Goal: Information Seeking & Learning: Learn about a topic

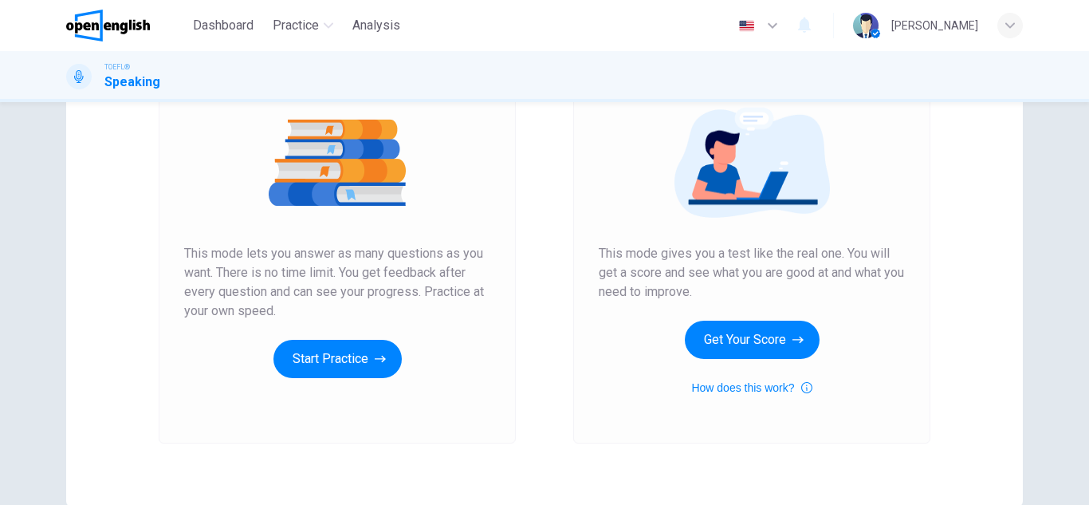
scroll to position [202, 0]
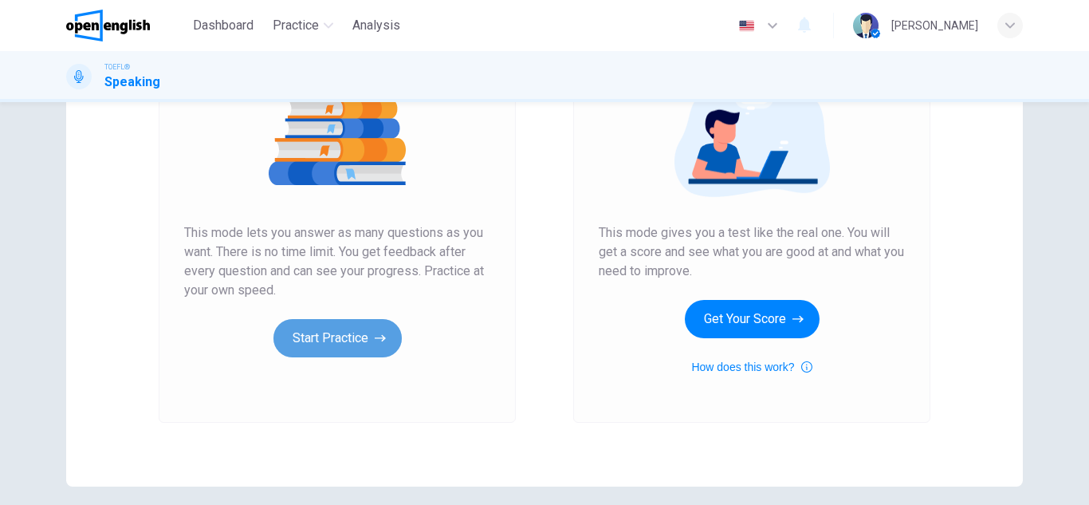
click at [363, 342] on button "Start Practice" at bounding box center [338, 338] width 128 height 38
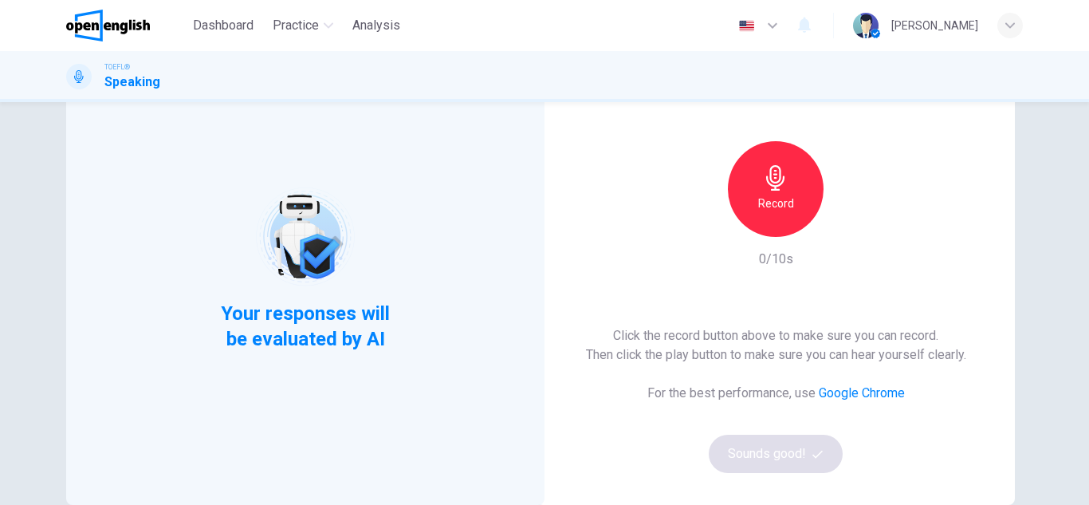
scroll to position [117, 0]
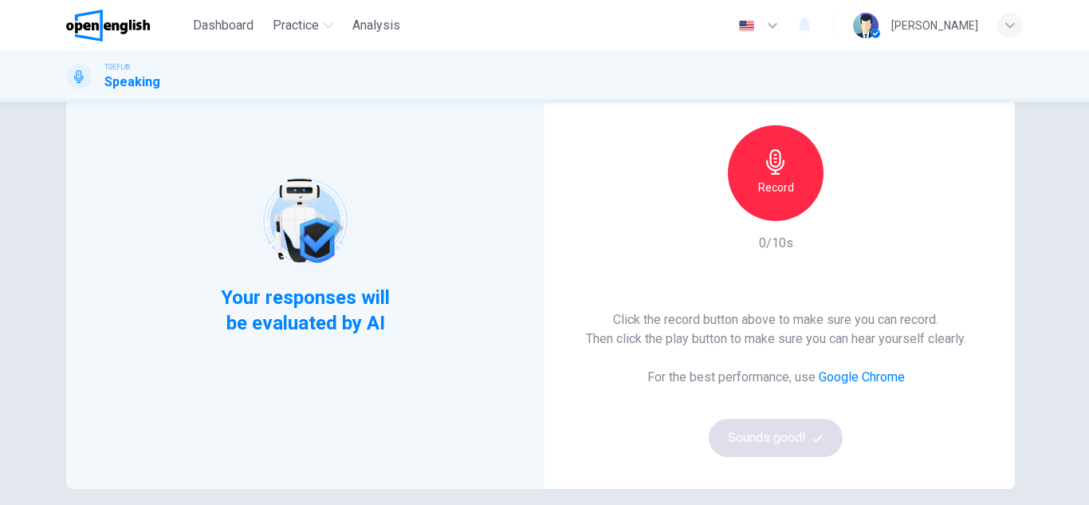
click at [755, 432] on div "Click the record button above to make sure you can record. Then click the play …" at bounding box center [776, 383] width 380 height 147
click at [796, 448] on div "Click the record button above to make sure you can record. Then click the play …" at bounding box center [776, 383] width 380 height 147
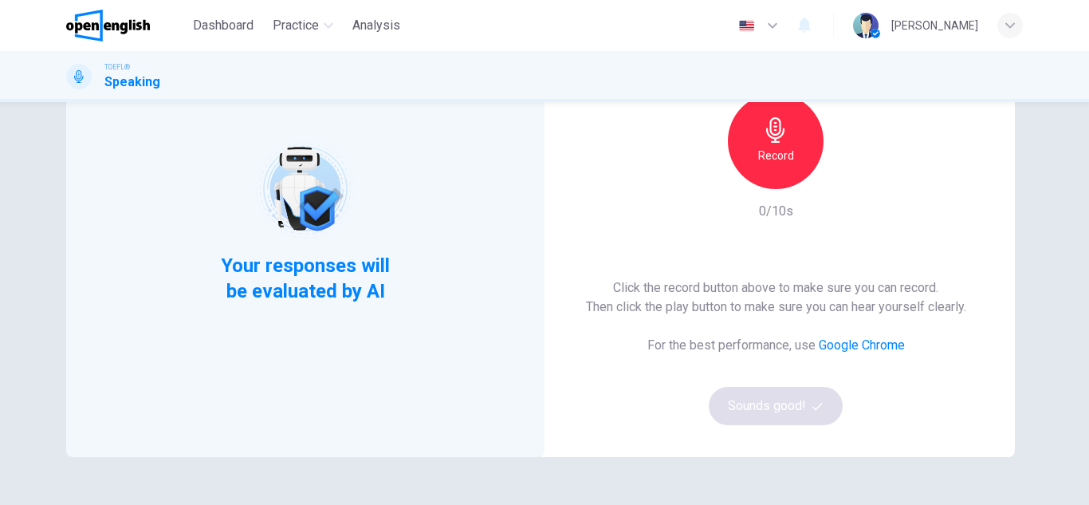
click at [788, 407] on div "Click the record button above to make sure you can record. Then click the play …" at bounding box center [776, 351] width 380 height 147
click at [765, 174] on div "Record" at bounding box center [776, 141] width 96 height 96
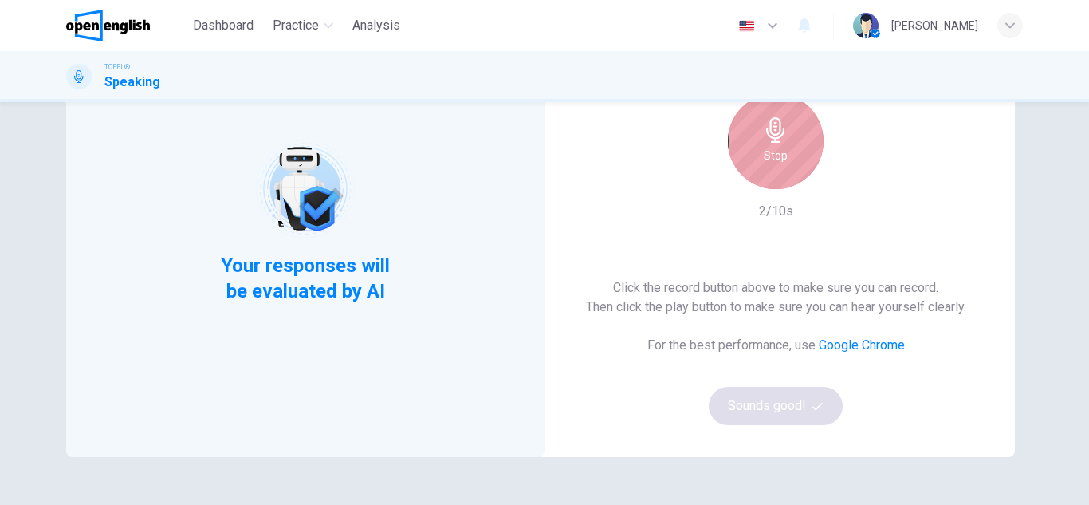
click at [765, 174] on div "Stop" at bounding box center [776, 141] width 96 height 96
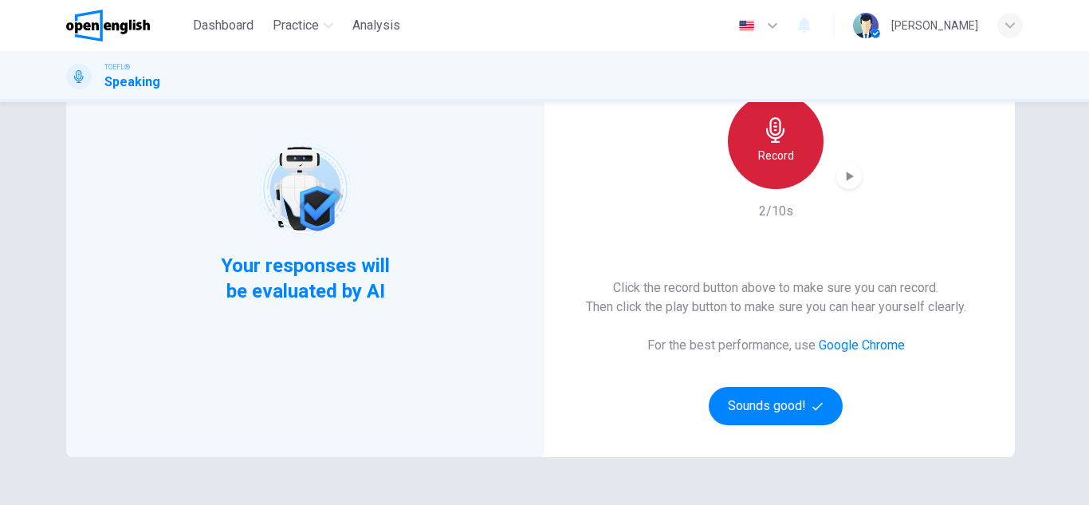
click at [765, 174] on div "Record" at bounding box center [776, 141] width 96 height 96
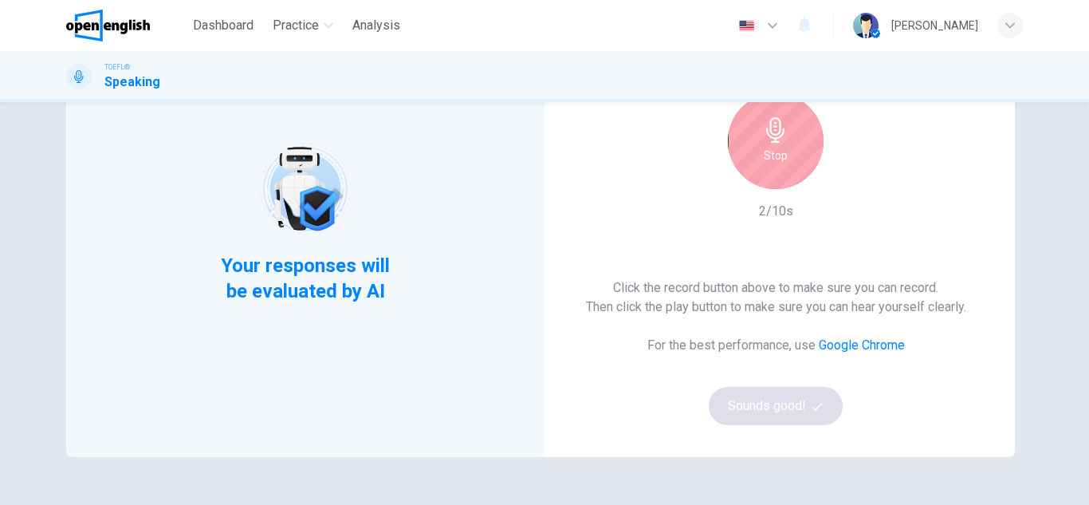
click at [774, 145] on div "Stop" at bounding box center [776, 141] width 96 height 96
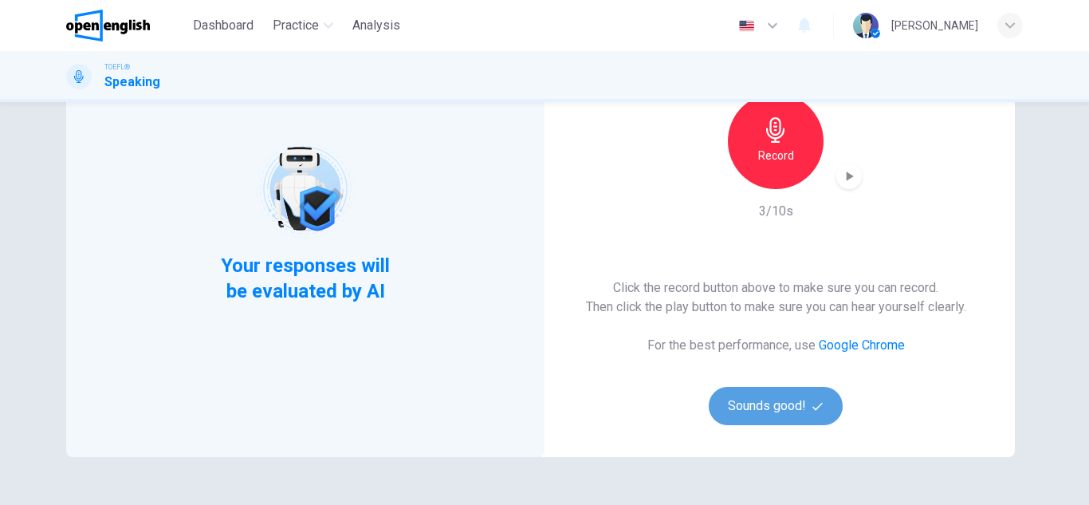
click at [742, 403] on button "Sounds good!" at bounding box center [776, 406] width 134 height 38
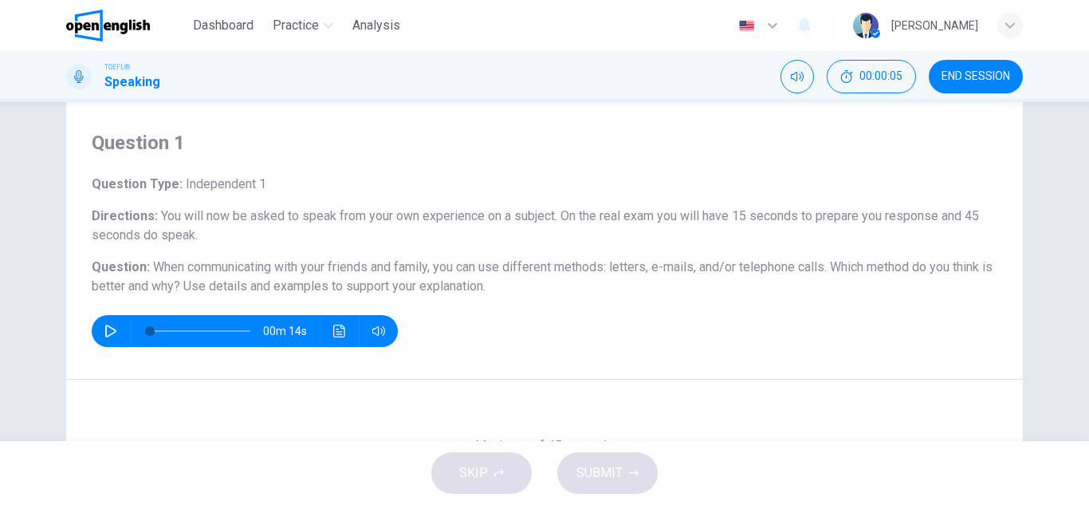
scroll to position [0, 0]
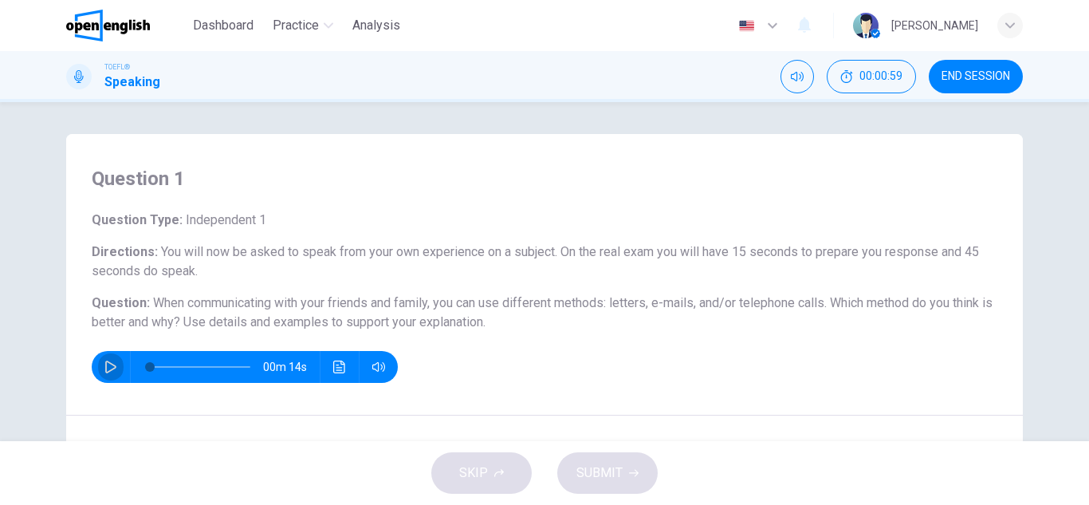
click at [104, 369] on icon "button" at bounding box center [110, 366] width 13 height 13
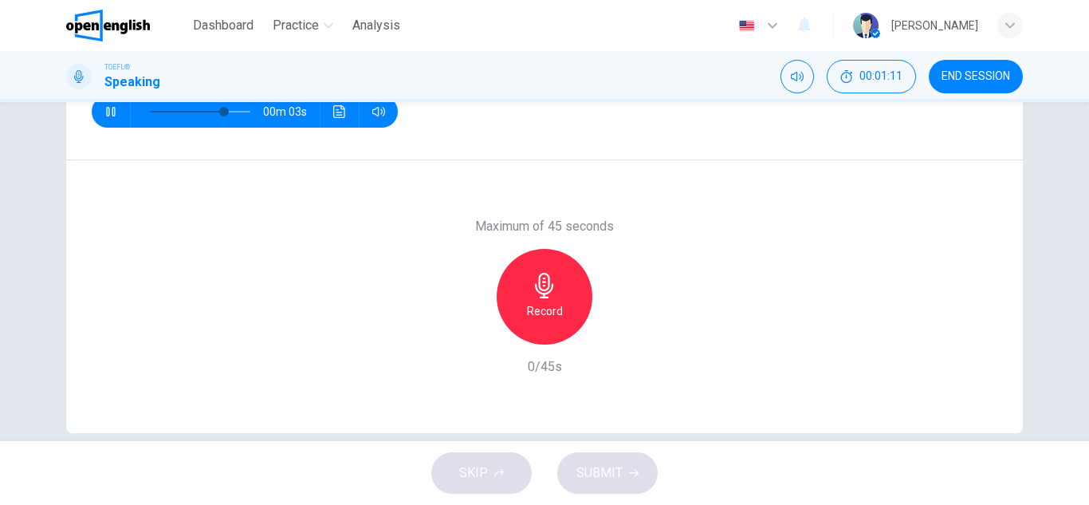
scroll to position [279, 0]
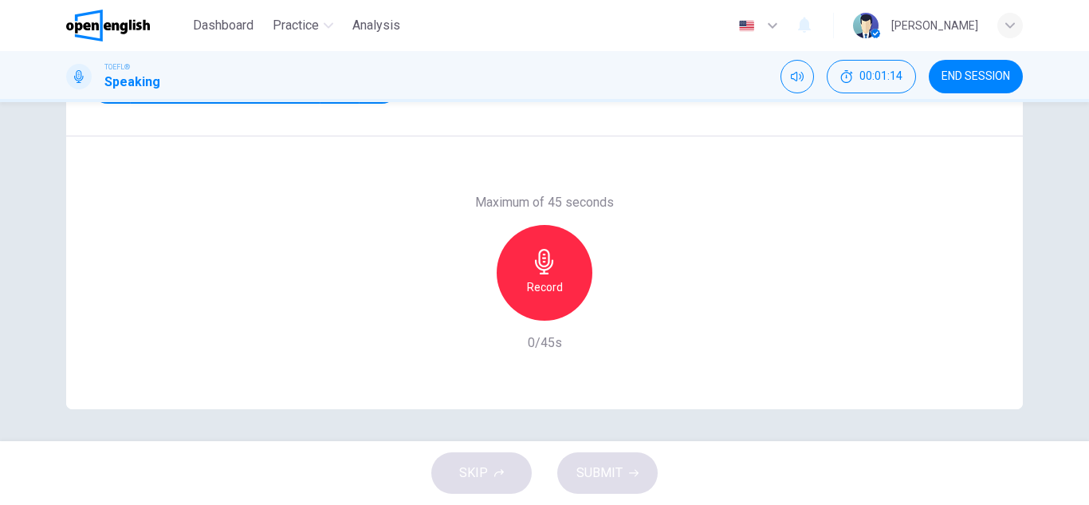
type input "*"
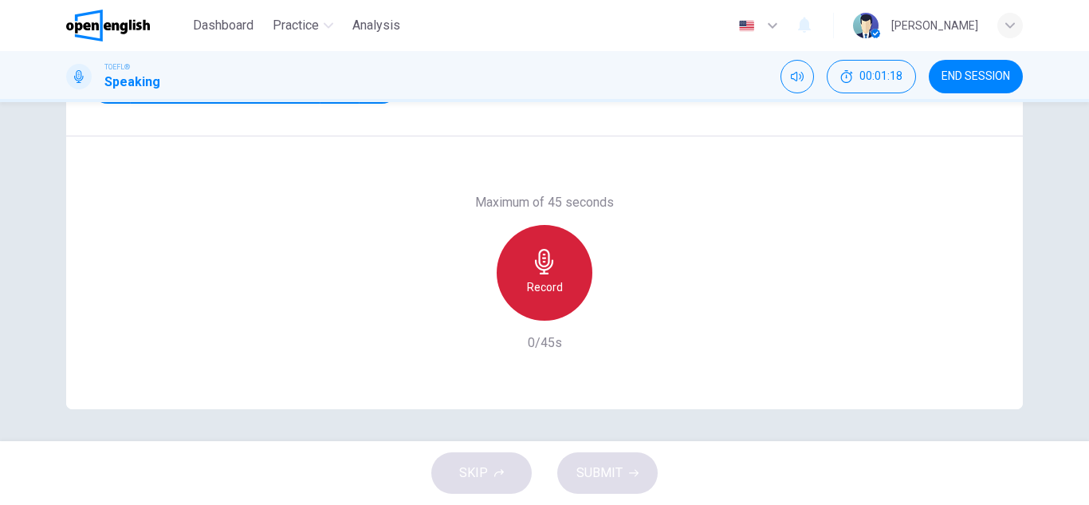
click at [555, 279] on h6 "Record" at bounding box center [545, 286] width 36 height 19
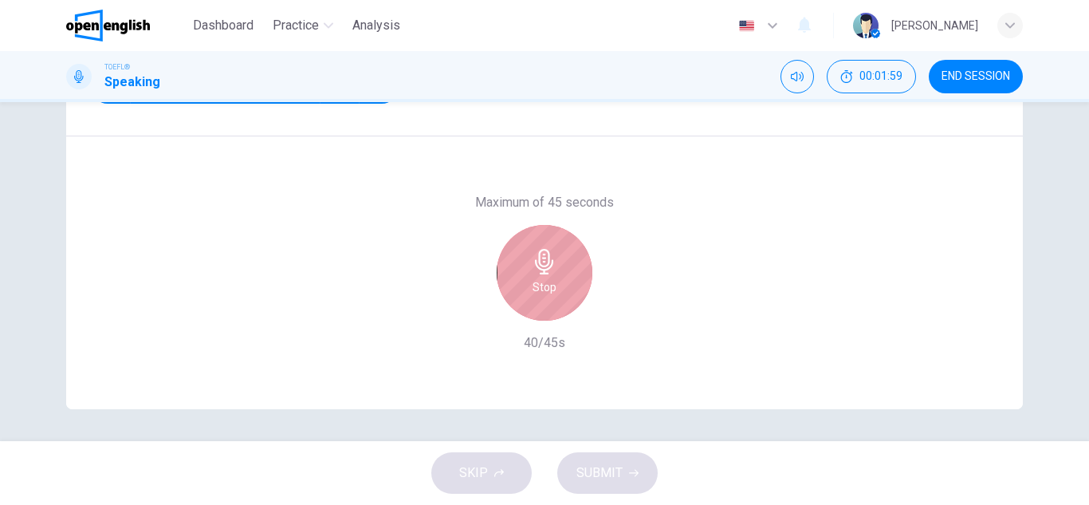
click at [555, 279] on div "Stop" at bounding box center [545, 273] width 96 height 96
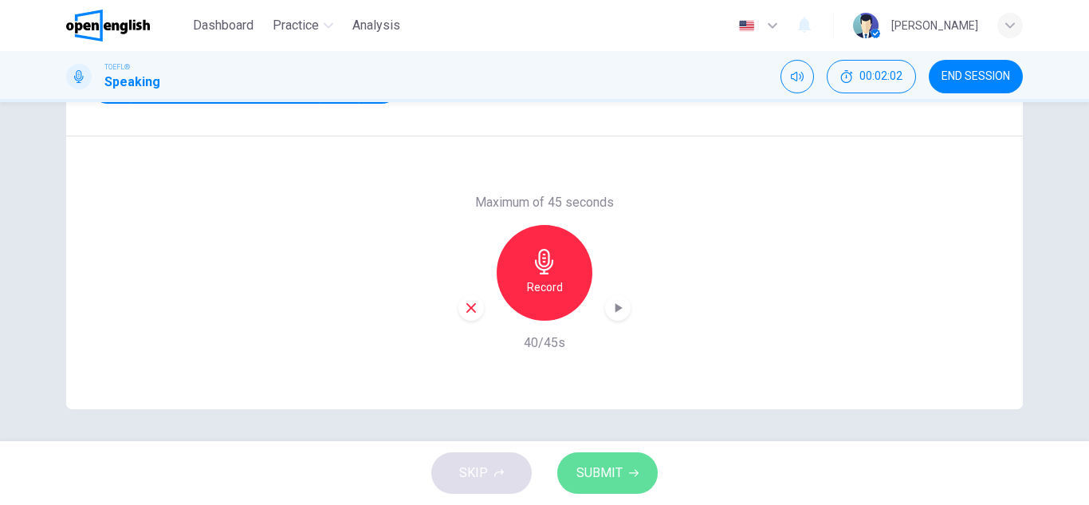
click at [605, 478] on span "SUBMIT" at bounding box center [600, 473] width 46 height 22
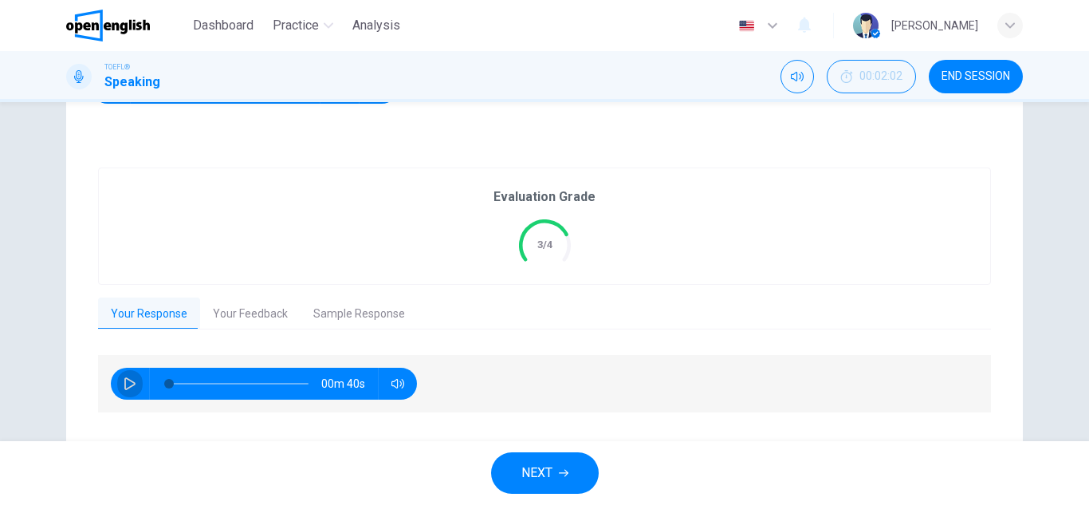
click at [127, 381] on icon "button" at bounding box center [129, 383] width 11 height 13
type input "*"
click at [241, 317] on button "Your Feedback" at bounding box center [250, 313] width 100 height 33
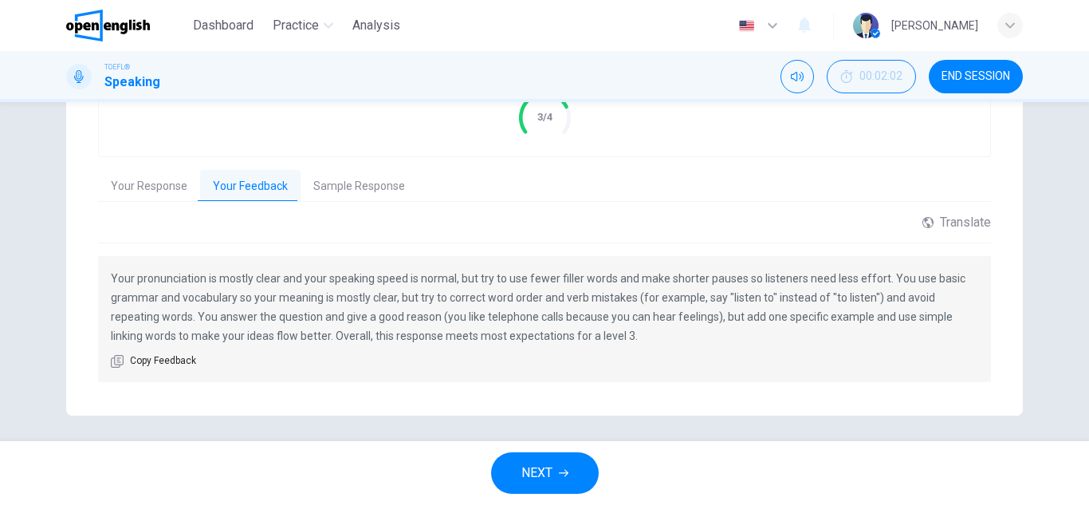
scroll to position [413, 0]
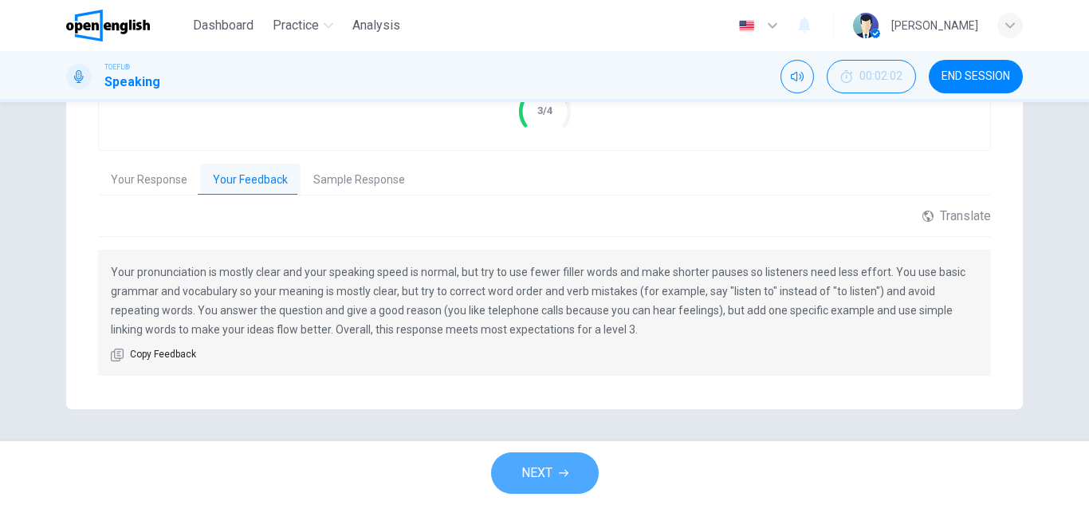
click at [546, 474] on span "NEXT" at bounding box center [536, 473] width 31 height 22
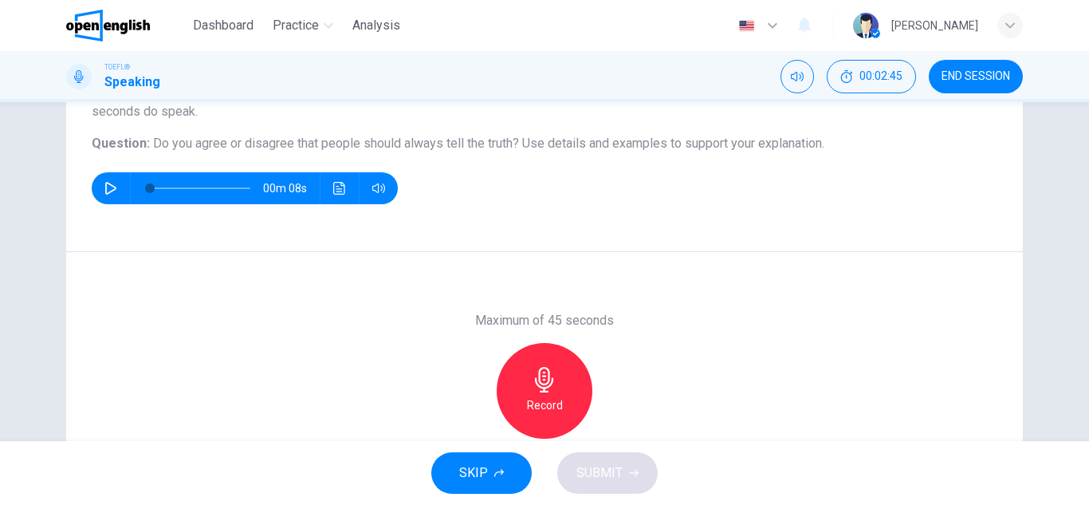
scroll to position [191, 0]
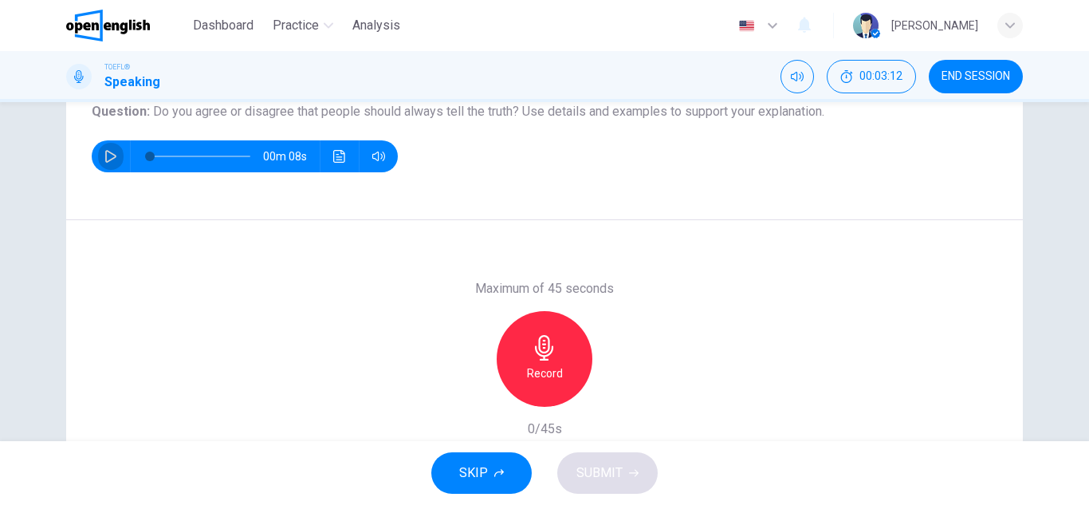
click at [105, 158] on icon "button" at bounding box center [110, 156] width 13 height 13
type input "*"
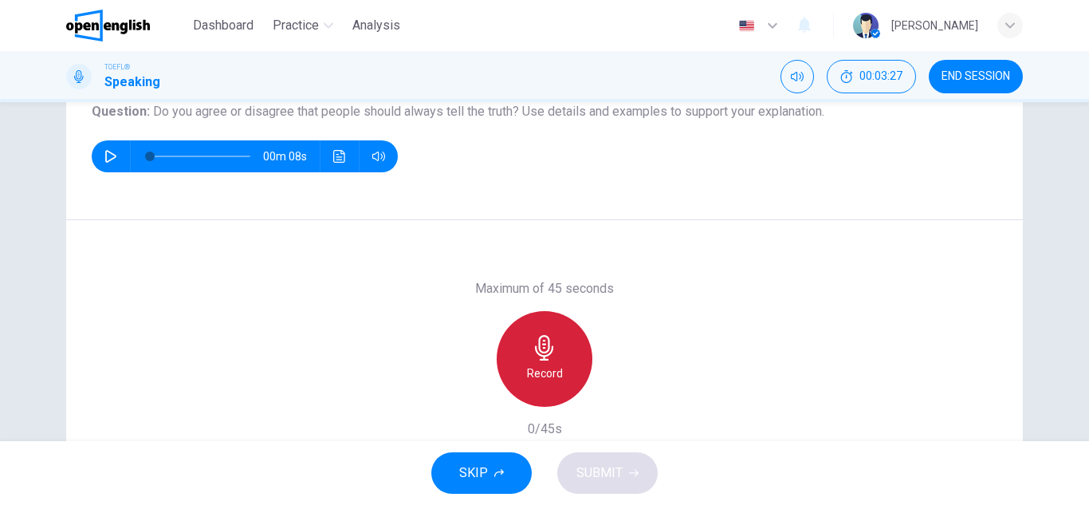
click at [545, 359] on icon "button" at bounding box center [544, 348] width 18 height 26
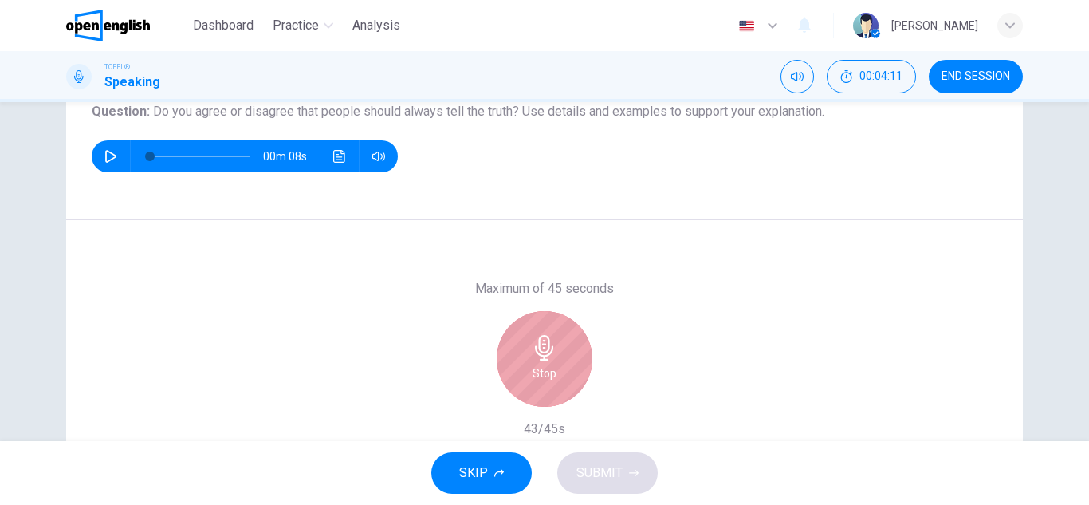
click at [545, 359] on icon "button" at bounding box center [544, 348] width 18 height 26
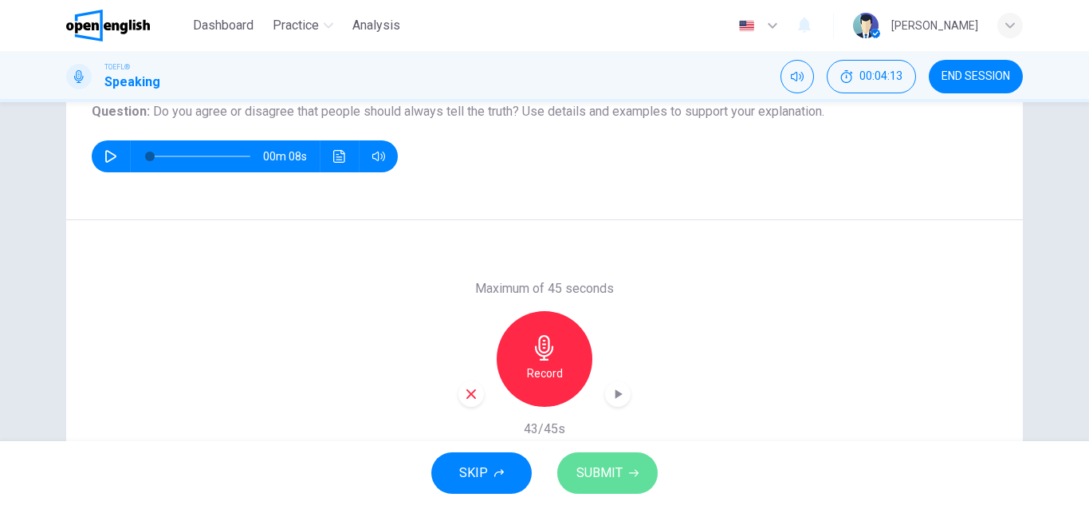
click at [625, 473] on button "SUBMIT" at bounding box center [607, 472] width 100 height 41
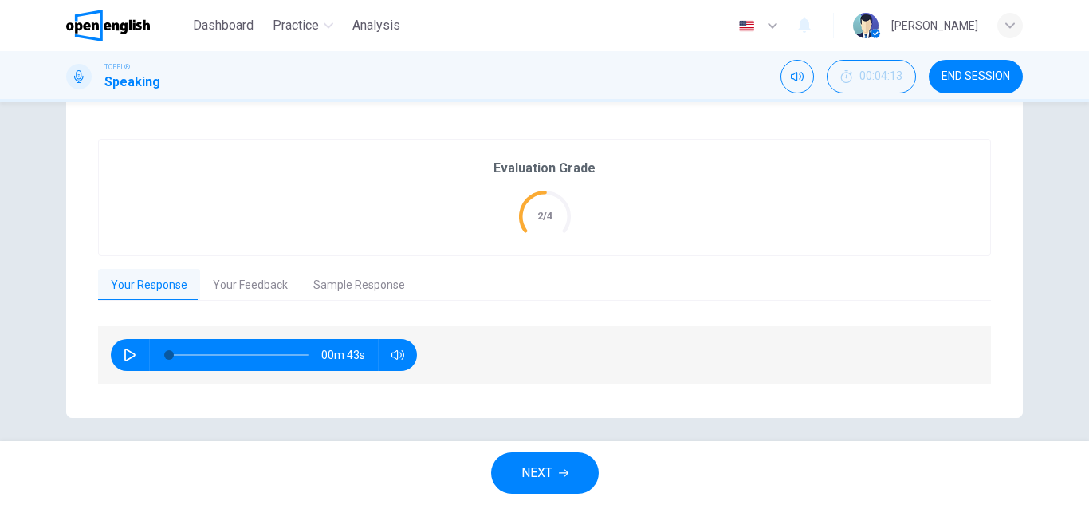
scroll to position [297, 0]
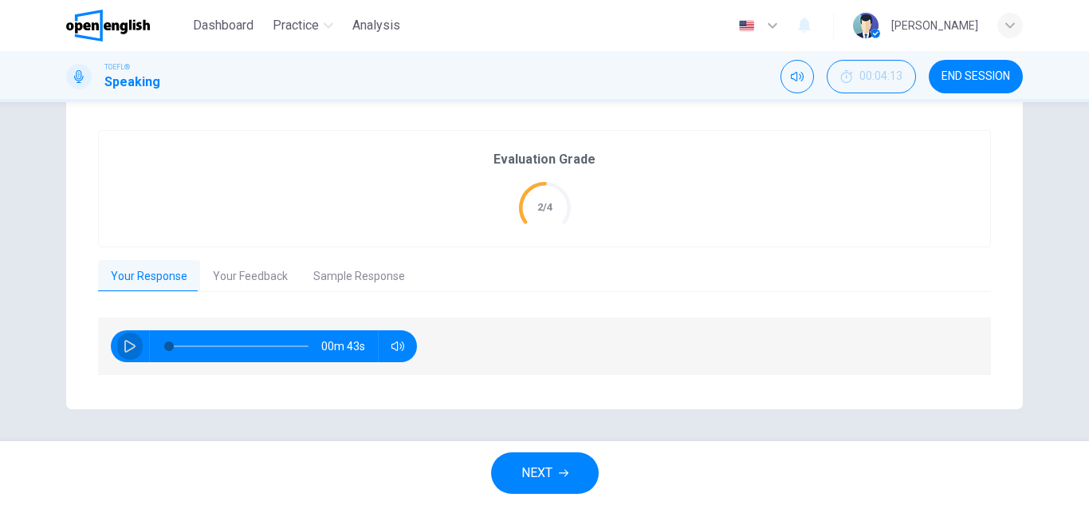
click at [124, 344] on icon "button" at bounding box center [130, 346] width 13 height 13
type input "**"
click at [232, 279] on button "Your Feedback" at bounding box center [250, 276] width 100 height 33
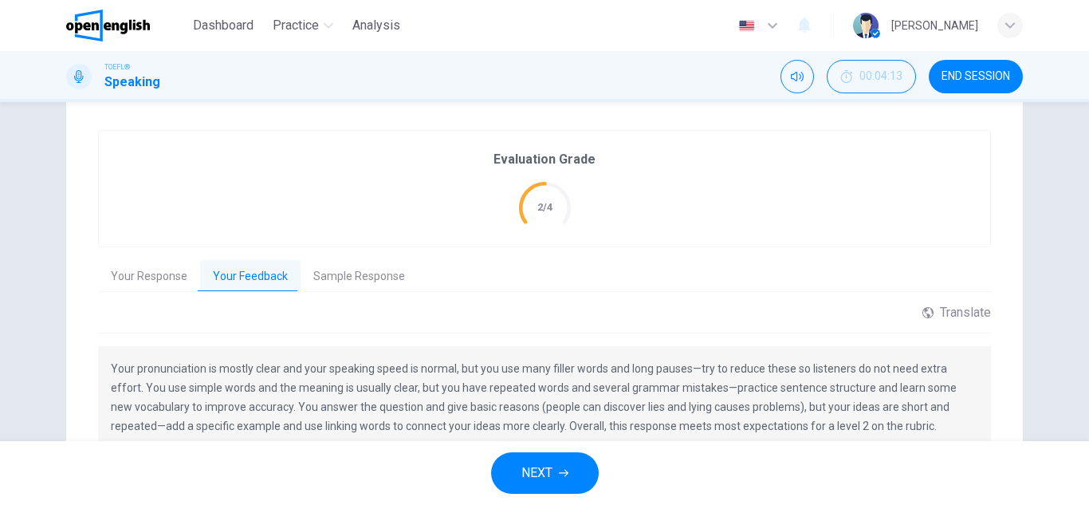
click at [531, 467] on span "NEXT" at bounding box center [536, 473] width 31 height 22
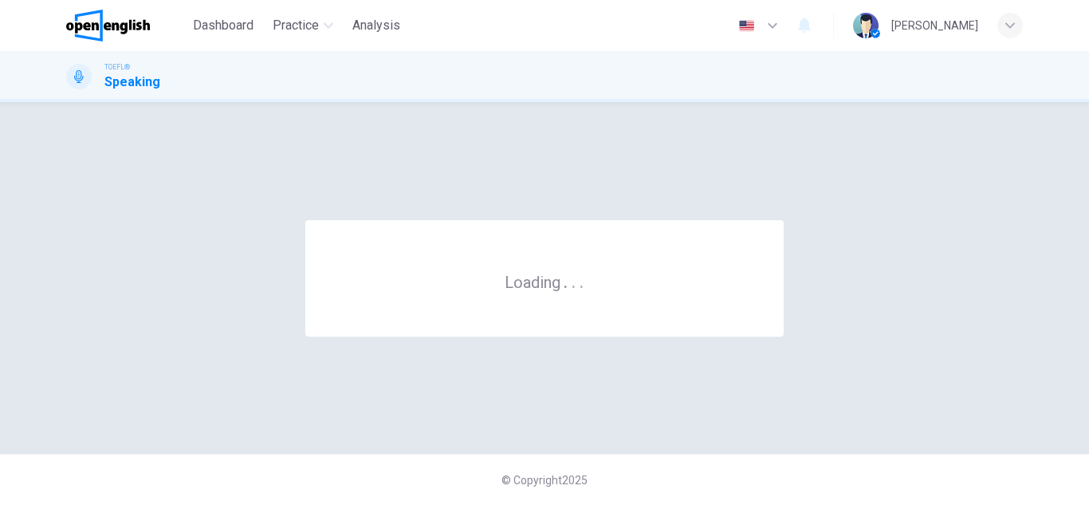
scroll to position [0, 0]
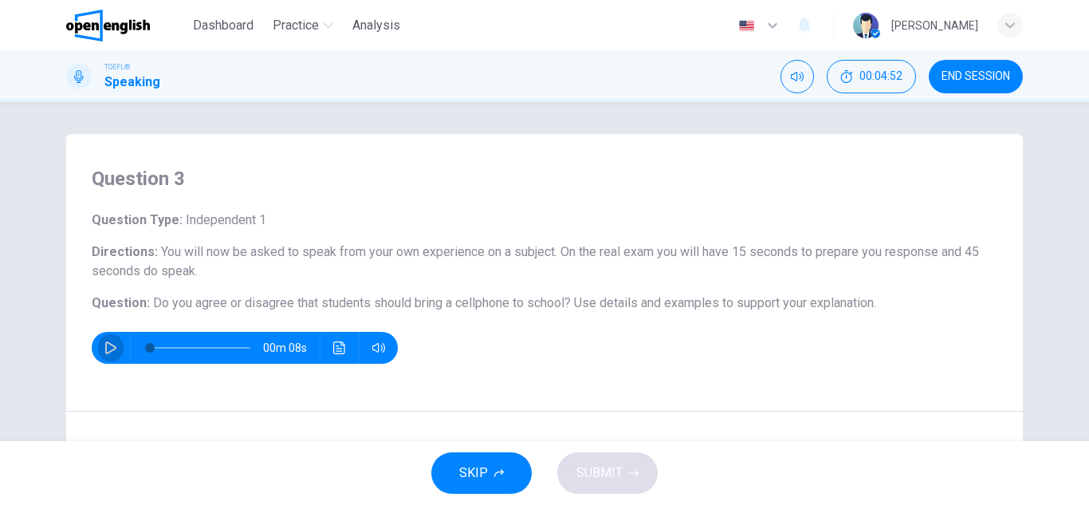
click at [101, 340] on button "button" at bounding box center [111, 348] width 26 height 32
type input "*"
click at [482, 482] on span "SKIP" at bounding box center [473, 473] width 29 height 22
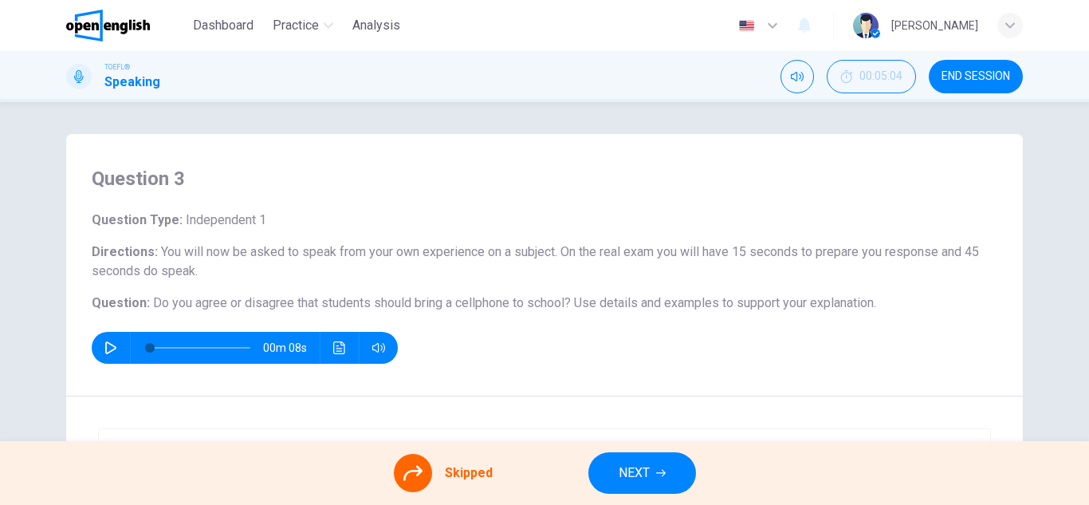
click at [417, 483] on div at bounding box center [413, 473] width 38 height 38
click at [632, 470] on span "NEXT" at bounding box center [634, 473] width 31 height 22
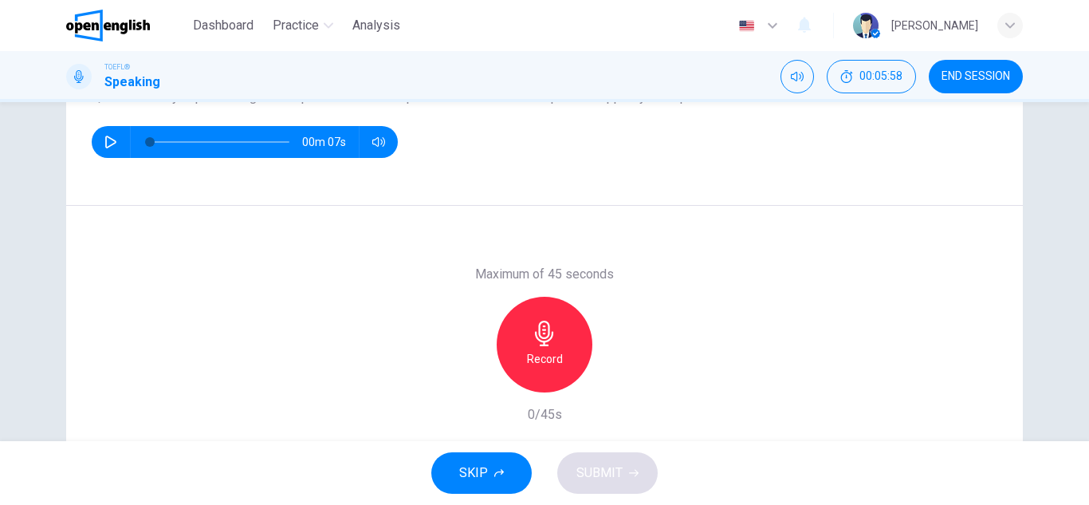
scroll to position [191, 0]
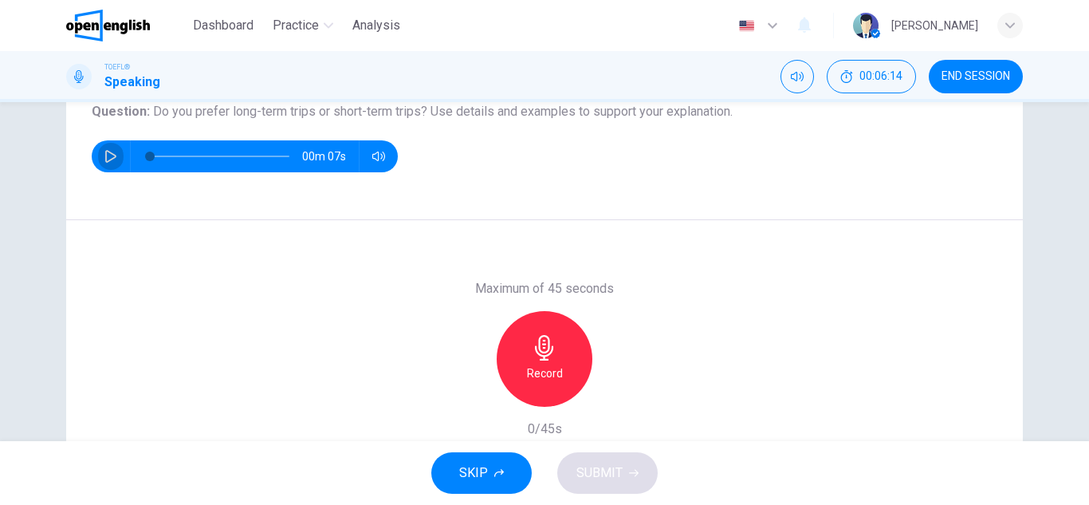
click at [104, 159] on icon "button" at bounding box center [110, 156] width 13 height 13
type input "*"
click at [541, 364] on h6 "Record" at bounding box center [545, 373] width 36 height 19
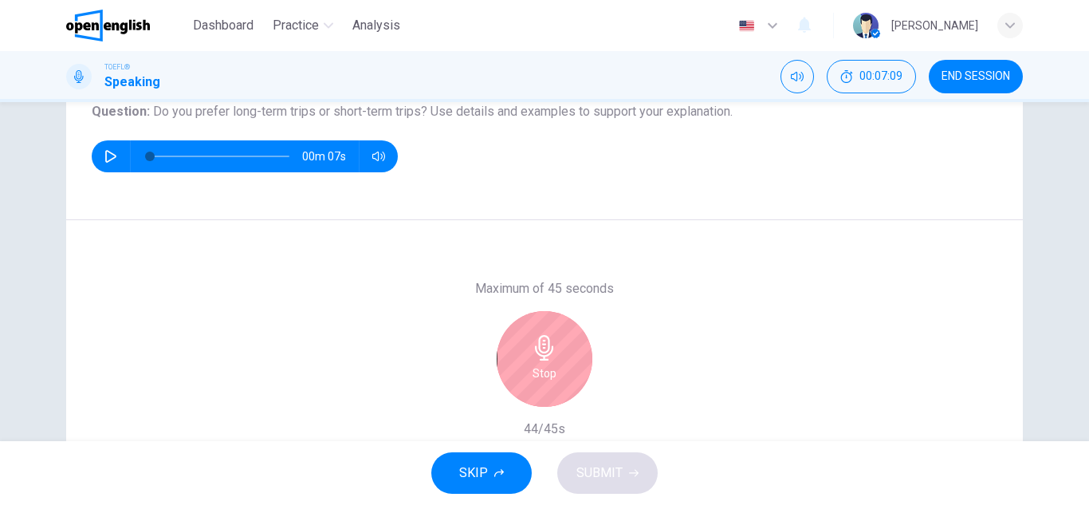
click at [541, 364] on h6 "Stop" at bounding box center [545, 373] width 24 height 19
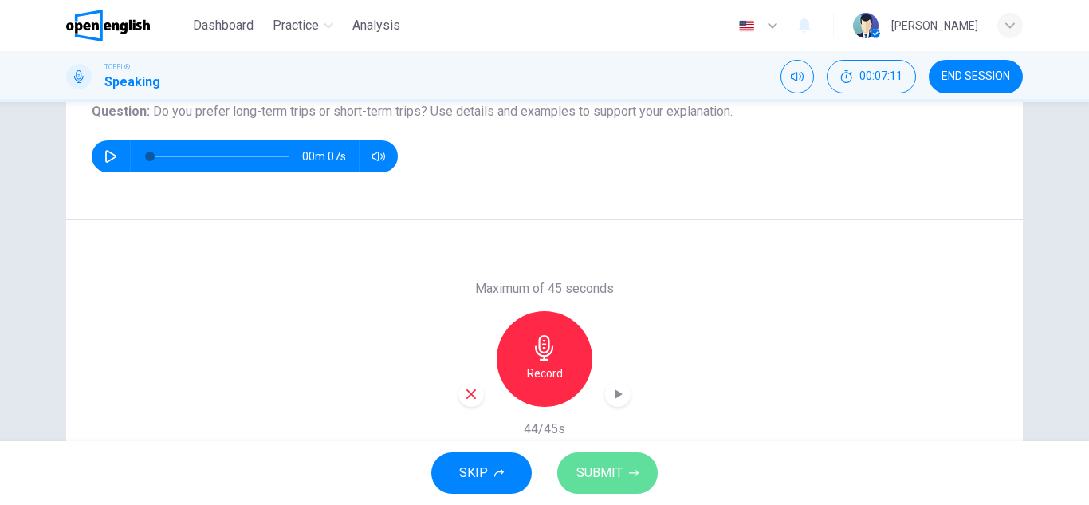
click at [594, 475] on span "SUBMIT" at bounding box center [600, 473] width 46 height 22
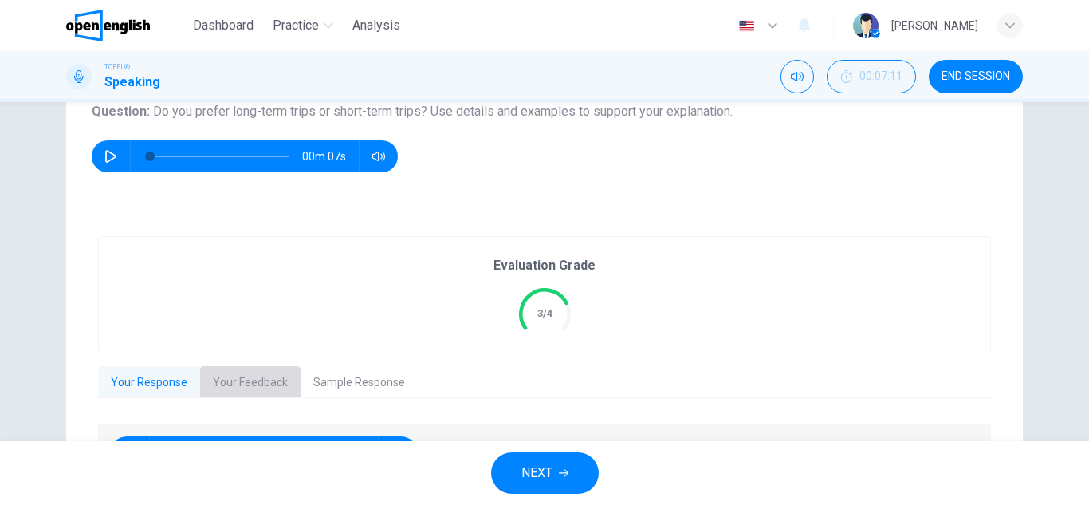
click at [247, 382] on button "Your Feedback" at bounding box center [250, 382] width 100 height 33
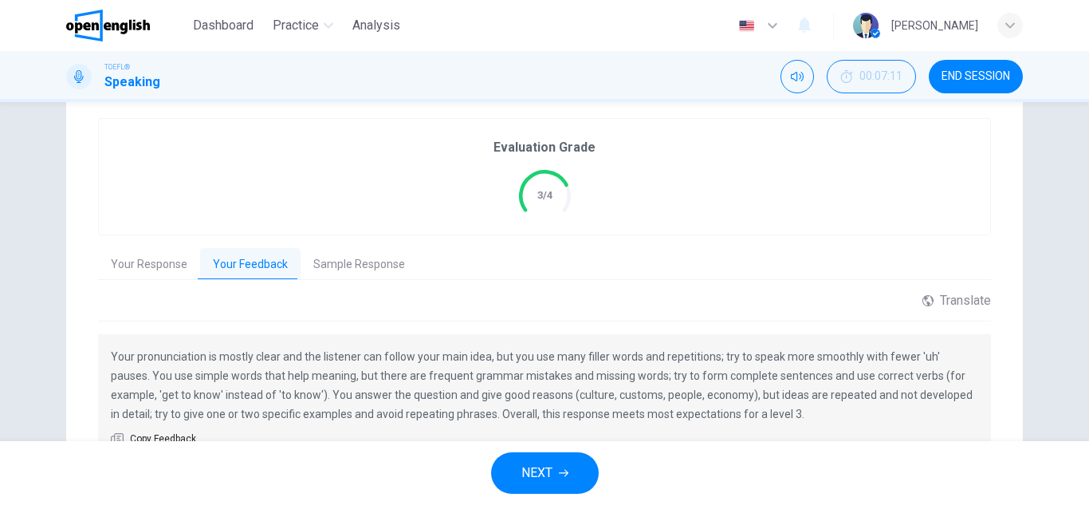
scroll to position [394, 0]
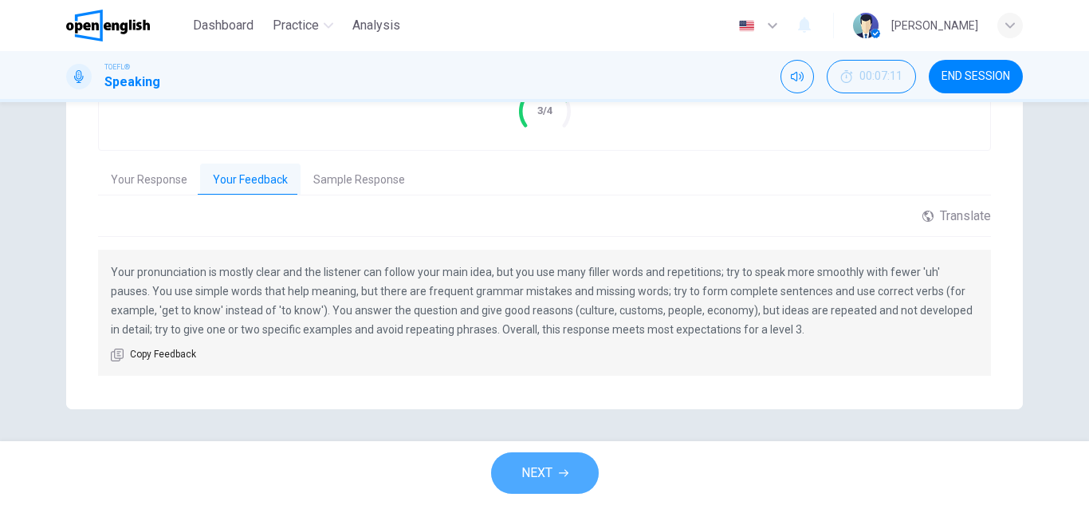
click at [549, 470] on span "NEXT" at bounding box center [536, 473] width 31 height 22
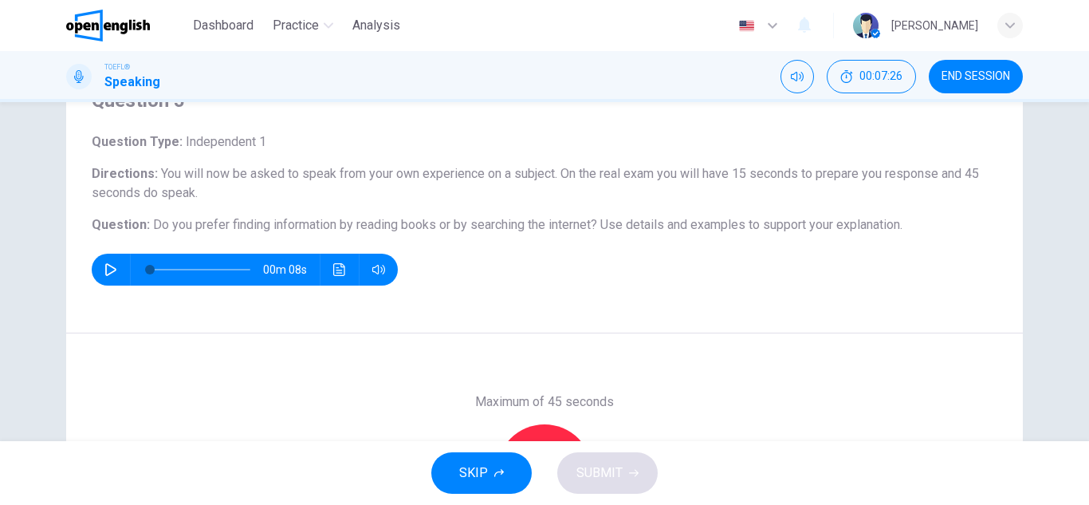
scroll to position [96, 0]
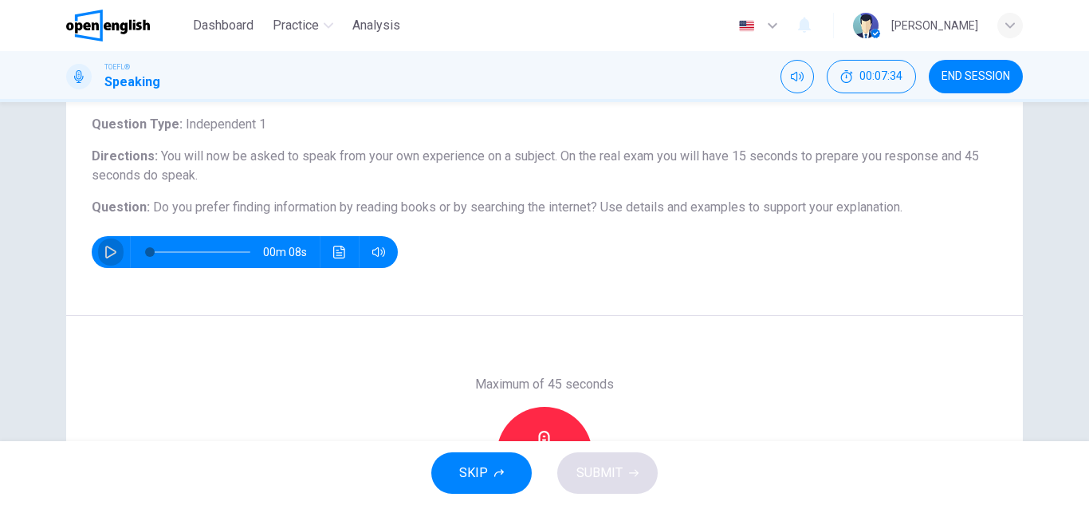
click at [104, 248] on icon "button" at bounding box center [110, 252] width 13 height 13
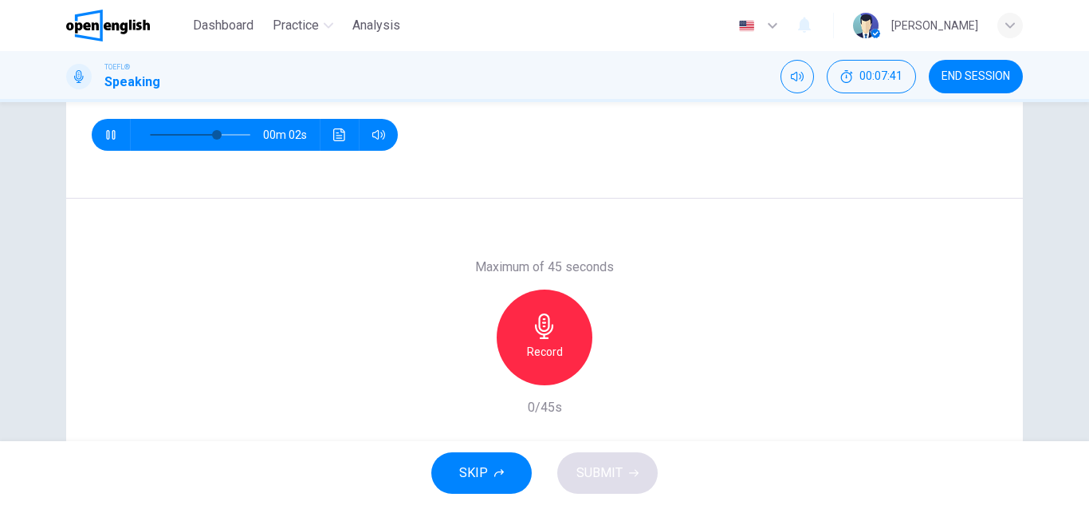
scroll to position [183, 0]
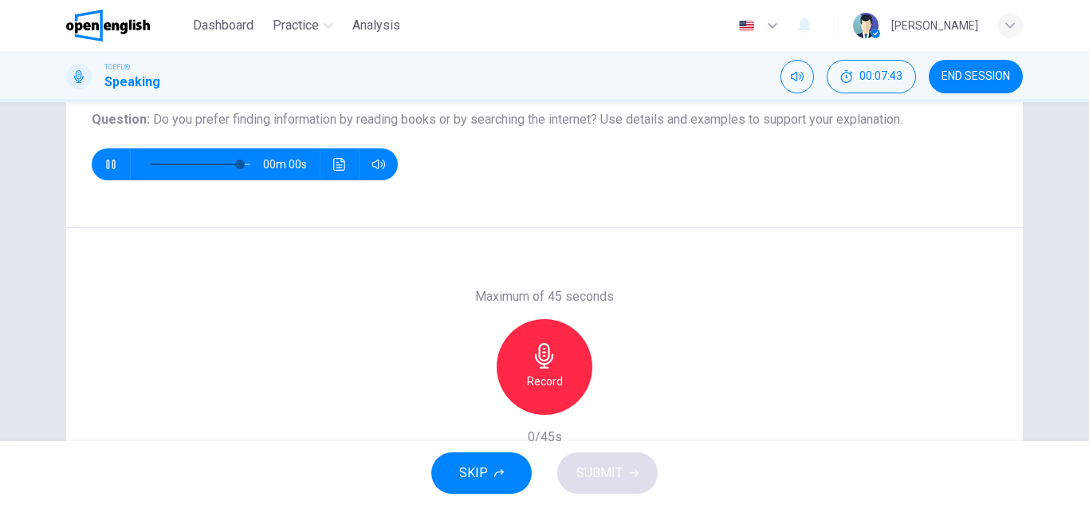
type input "*"
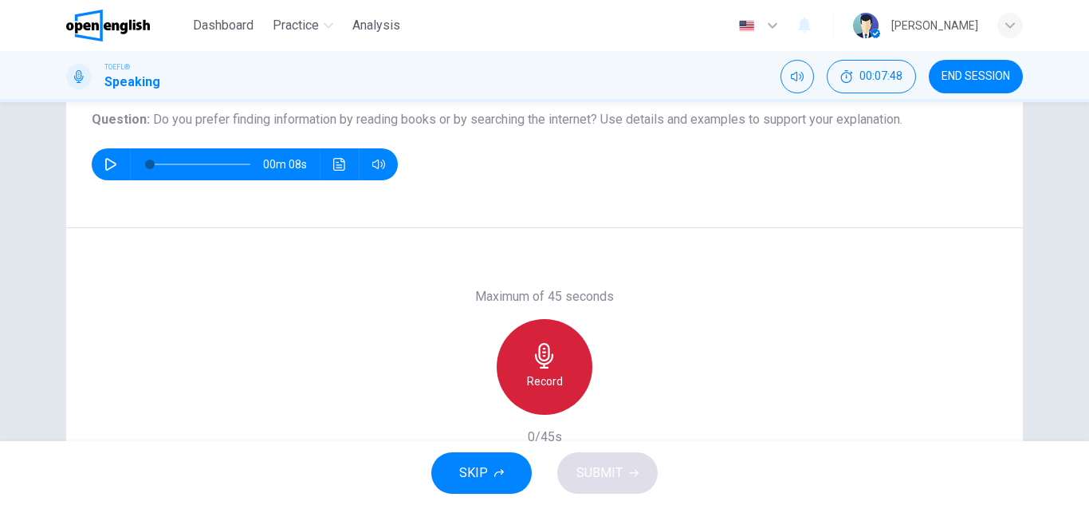
click at [541, 368] on icon "button" at bounding box center [544, 356] width 18 height 26
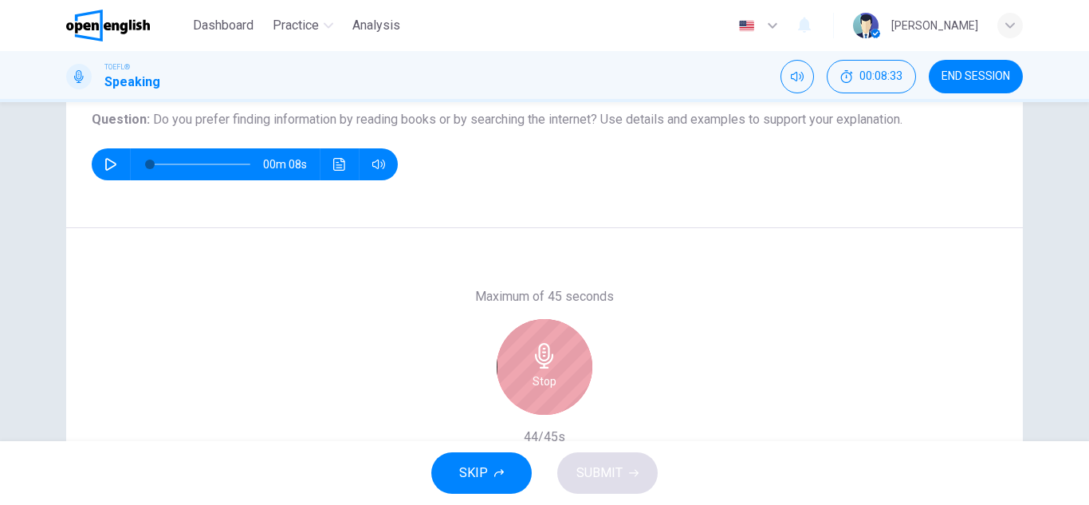
click at [541, 368] on icon "button" at bounding box center [544, 356] width 18 height 26
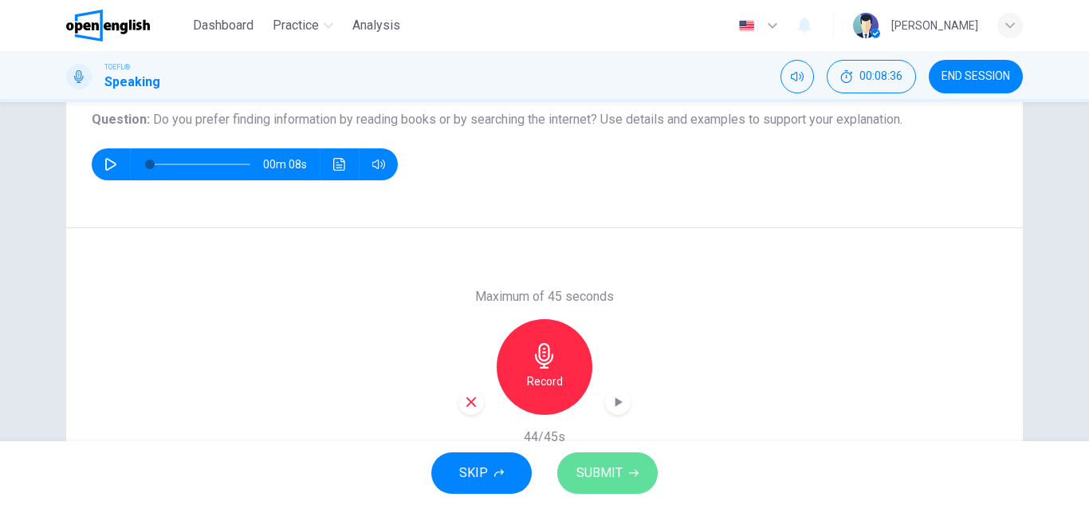
click at [602, 476] on span "SUBMIT" at bounding box center [600, 473] width 46 height 22
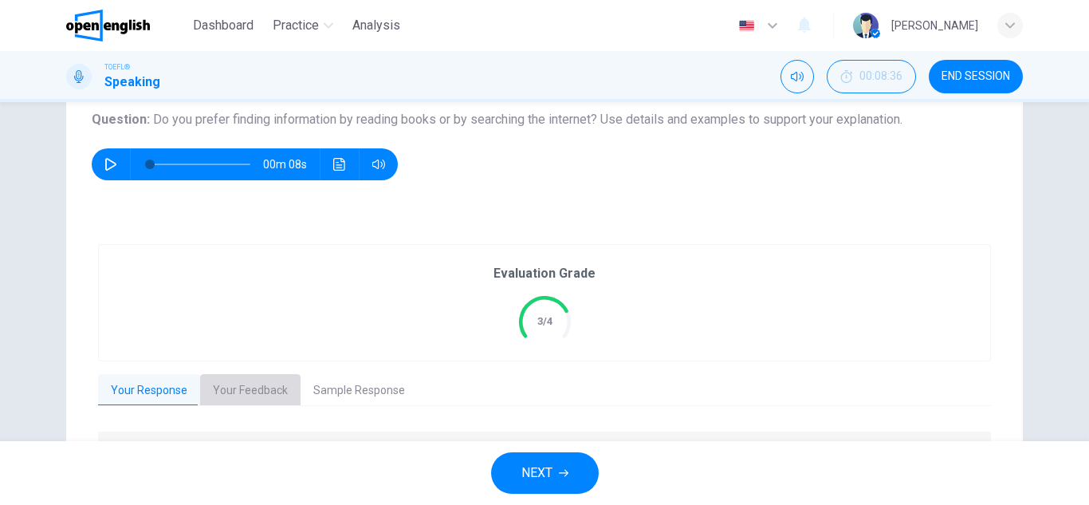
click at [244, 384] on button "Your Feedback" at bounding box center [250, 390] width 100 height 33
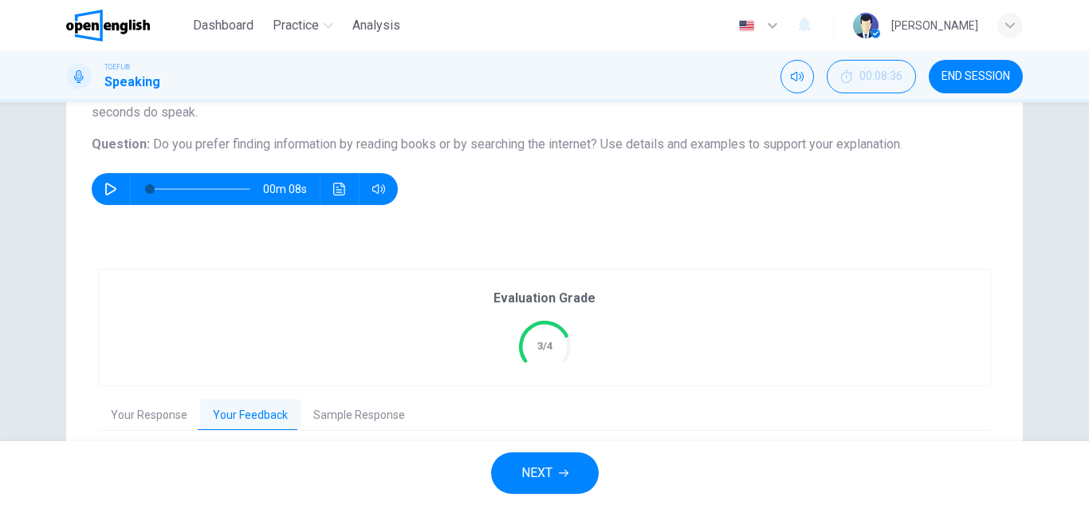
scroll to position [152, 0]
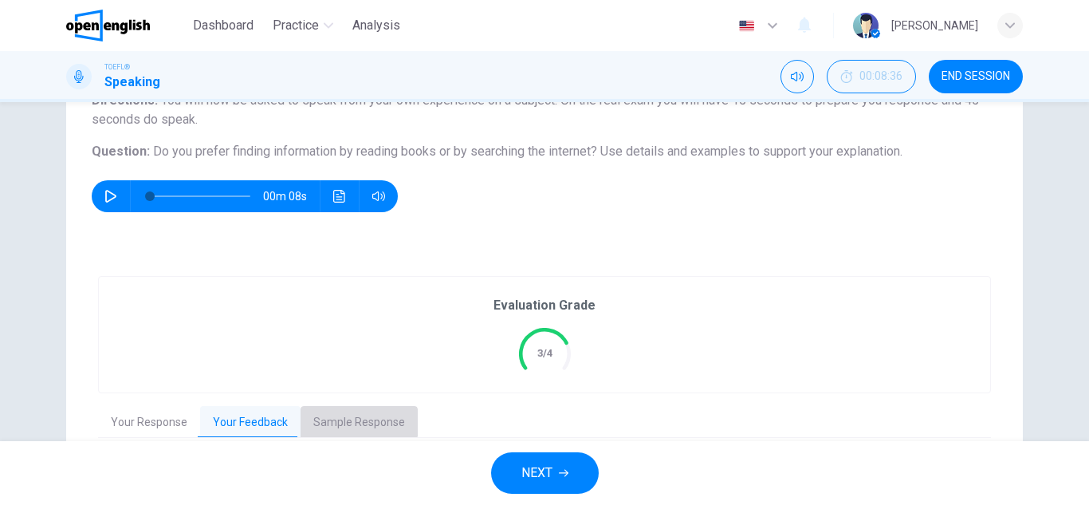
click at [347, 418] on button "Sample Response" at bounding box center [359, 422] width 117 height 33
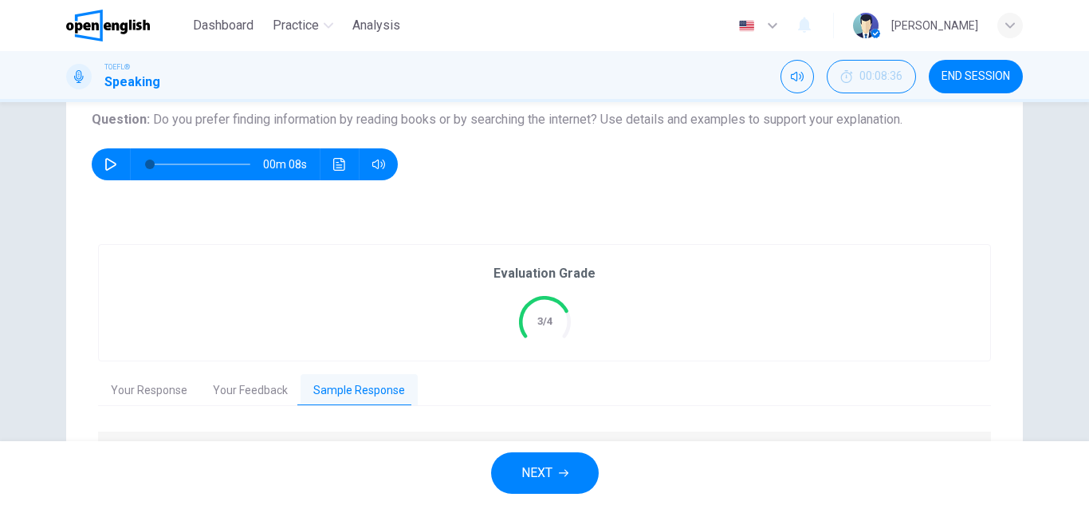
scroll to position [297, 0]
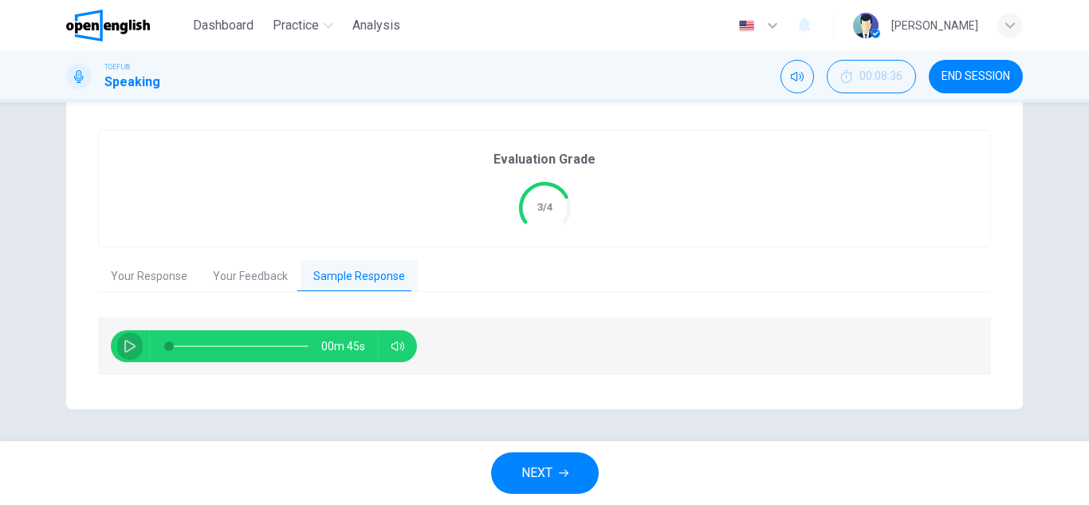
click at [126, 345] on icon "button" at bounding box center [130, 346] width 13 height 13
type input "*"
click at [533, 466] on span "NEXT" at bounding box center [536, 473] width 31 height 22
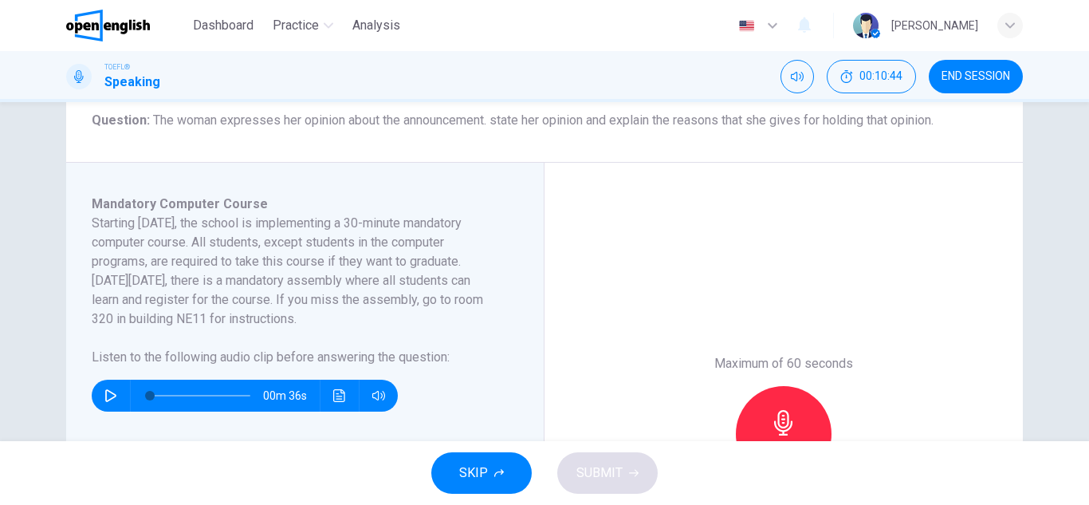
scroll to position [234, 0]
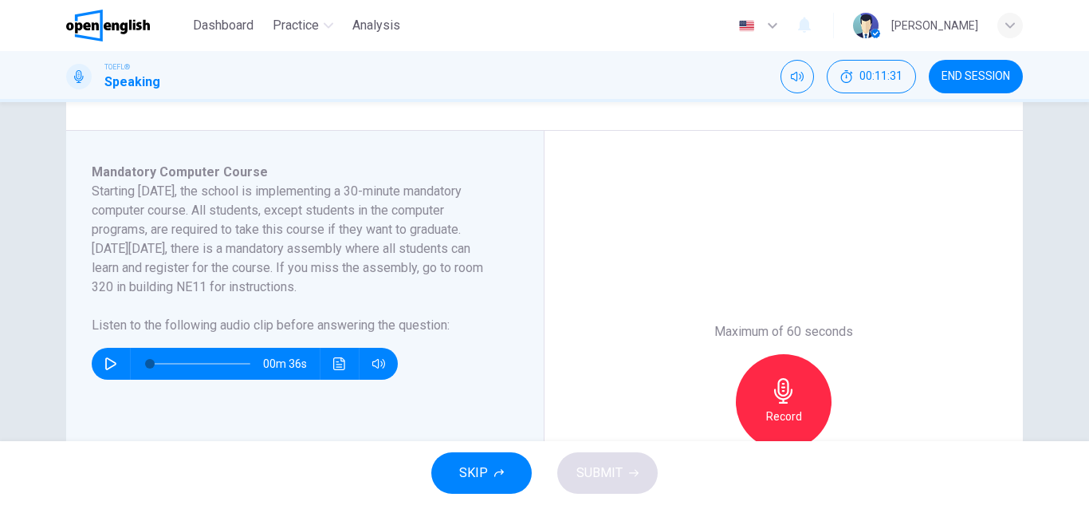
click at [104, 365] on icon "button" at bounding box center [110, 363] width 13 height 13
click at [108, 359] on icon "button" at bounding box center [110, 363] width 13 height 13
type input "*"
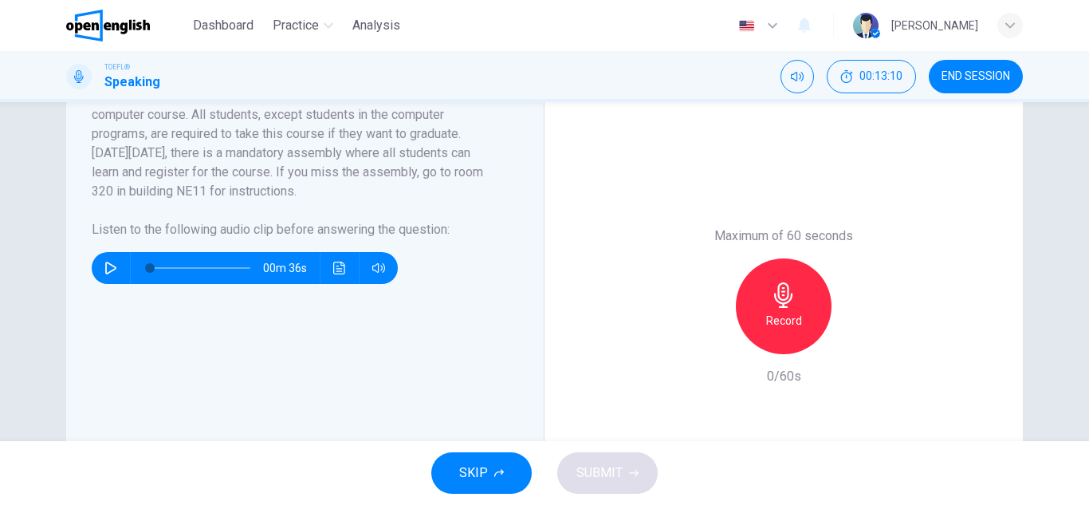
scroll to position [297, 0]
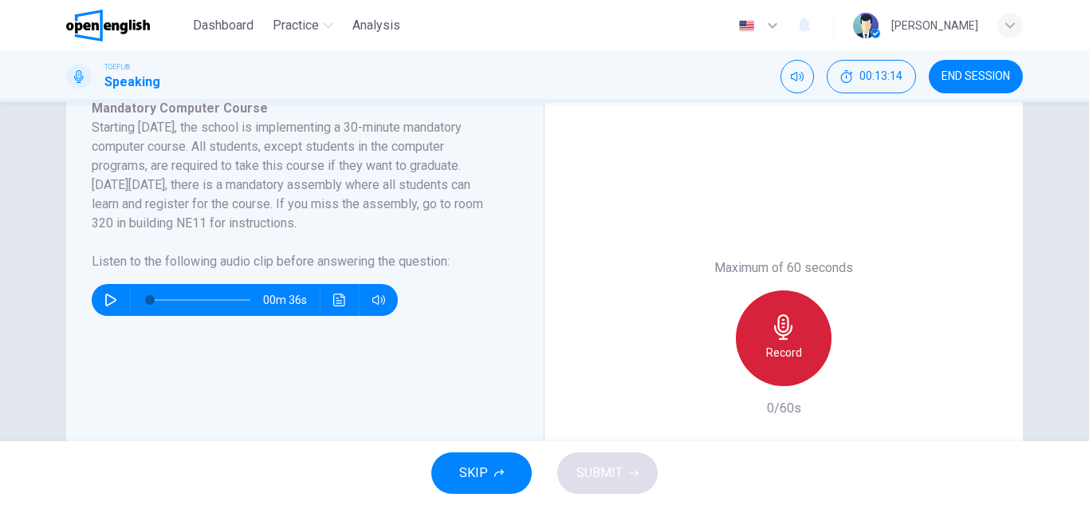
click at [779, 359] on h6 "Record" at bounding box center [784, 352] width 36 height 19
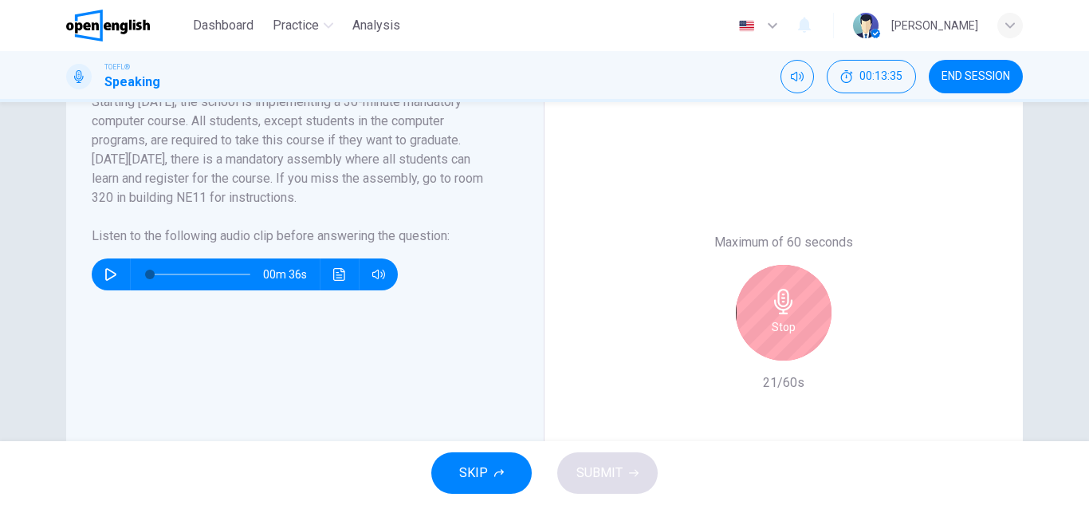
scroll to position [329, 0]
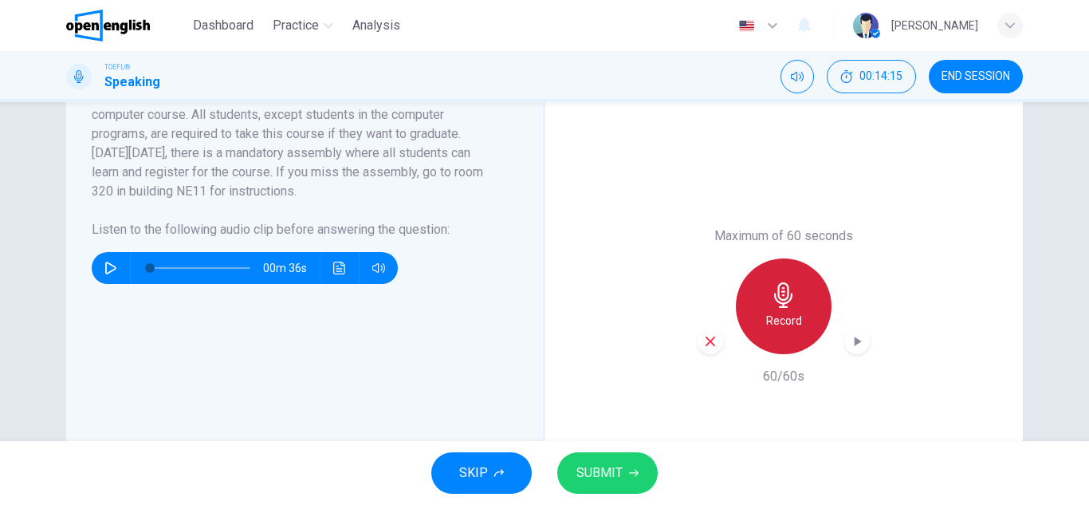
click at [804, 333] on div "Record" at bounding box center [784, 306] width 96 height 96
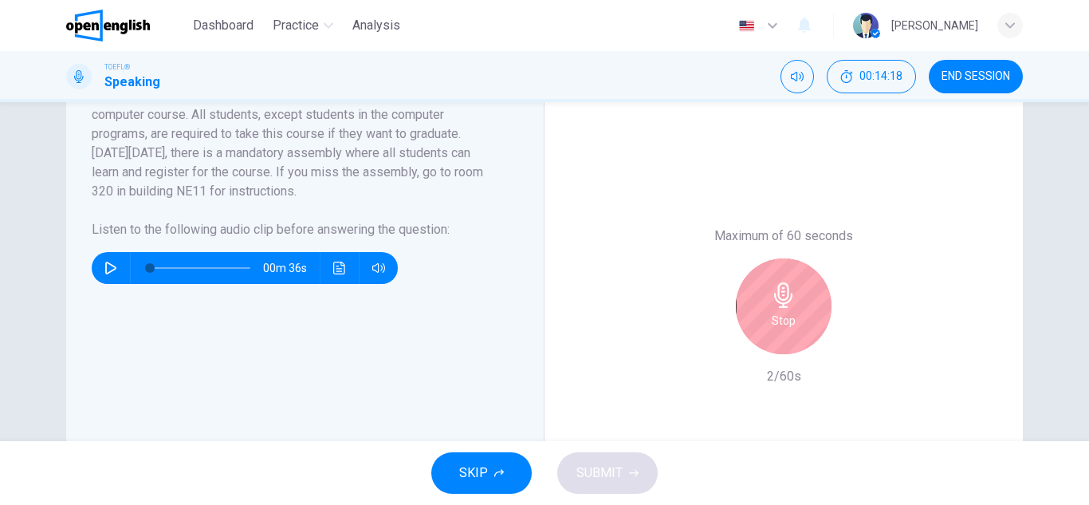
click at [772, 313] on h6 "Stop" at bounding box center [784, 320] width 24 height 19
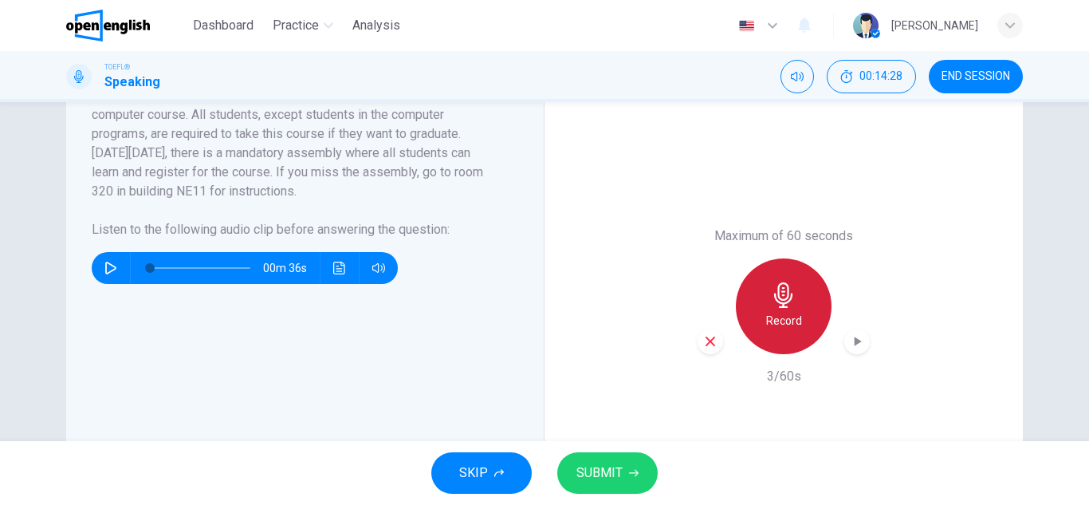
click at [781, 330] on div "Record" at bounding box center [784, 306] width 96 height 96
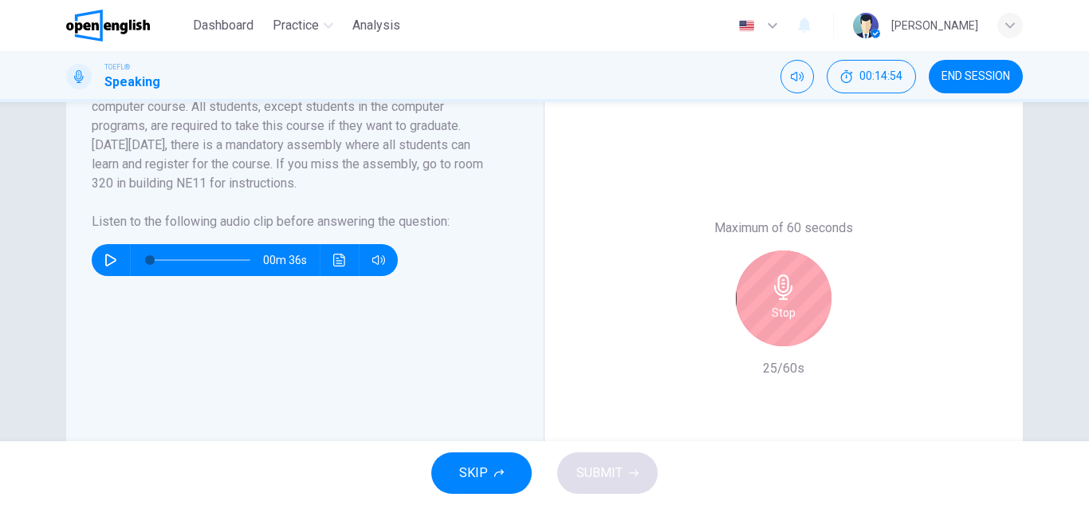
scroll to position [352, 0]
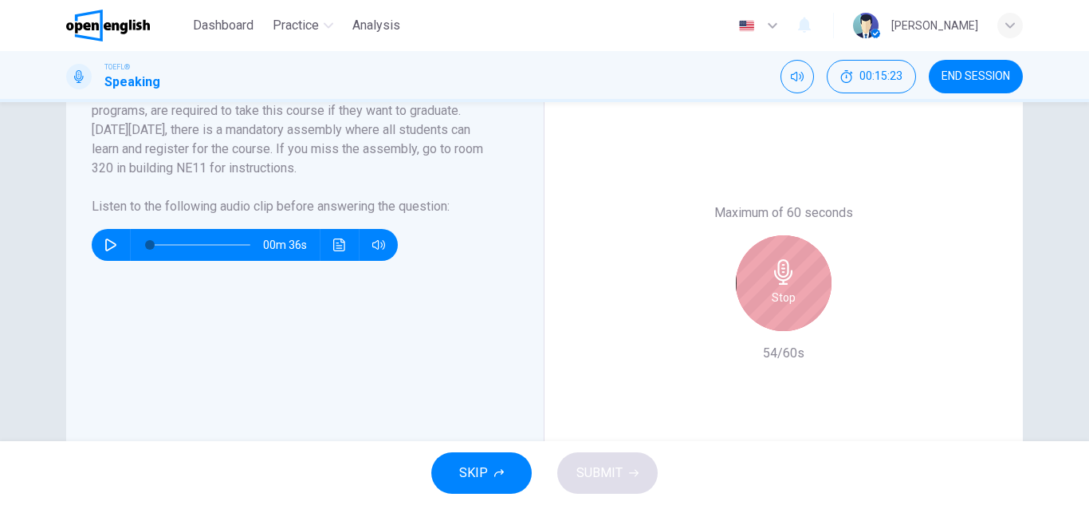
click at [773, 301] on h6 "Stop" at bounding box center [784, 297] width 24 height 19
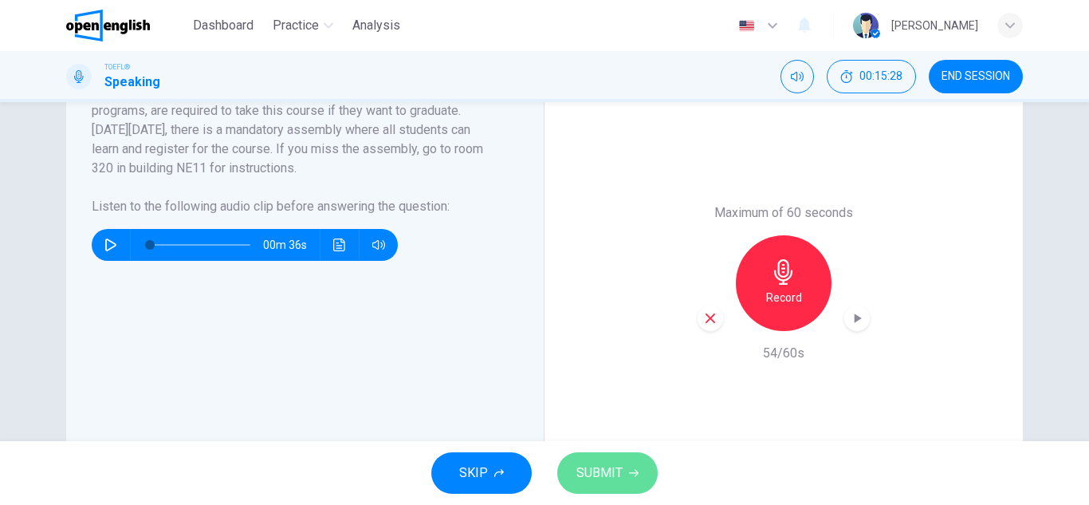
click at [596, 476] on span "SUBMIT" at bounding box center [600, 473] width 46 height 22
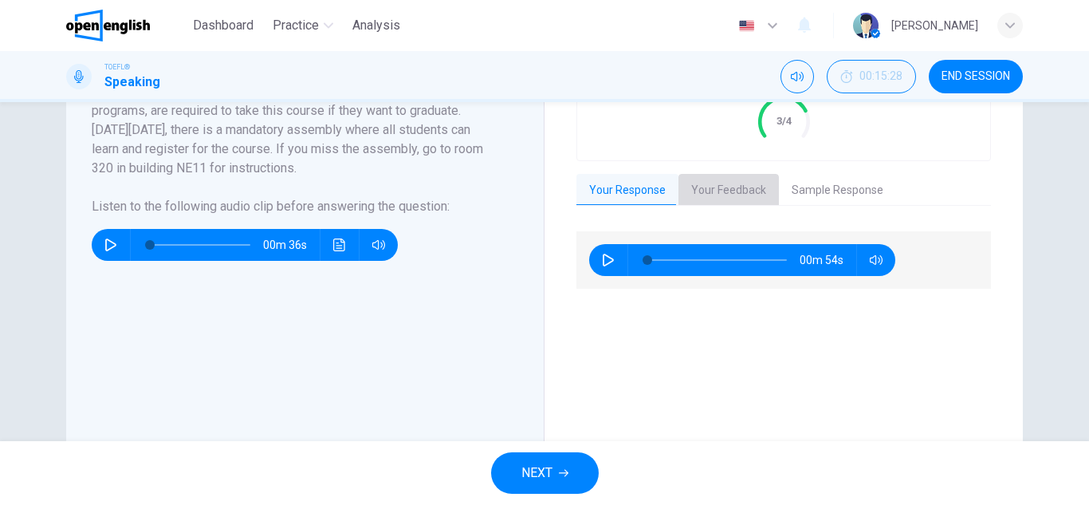
click at [708, 192] on button "Your Feedback" at bounding box center [729, 190] width 100 height 33
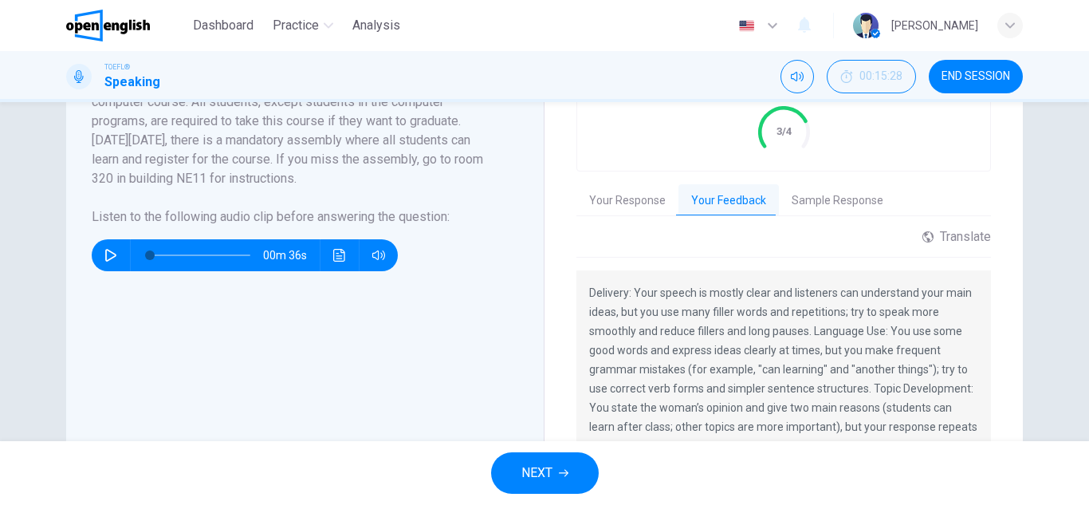
scroll to position [338, 0]
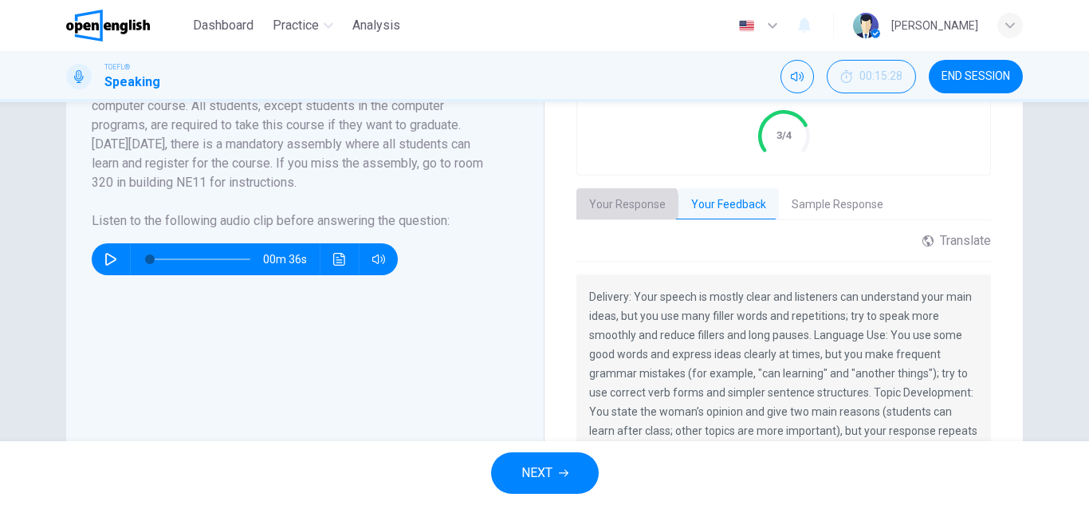
click at [617, 205] on button "Your Response" at bounding box center [628, 204] width 102 height 33
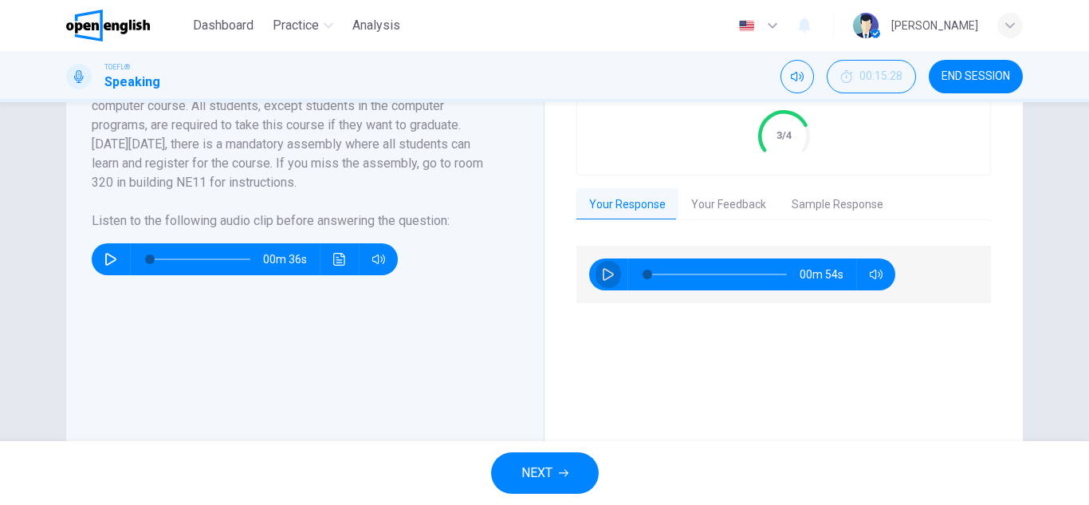
click at [604, 275] on icon "button" at bounding box center [608, 274] width 13 height 13
type input "**"
click at [821, 207] on button "Sample Response" at bounding box center [837, 204] width 117 height 33
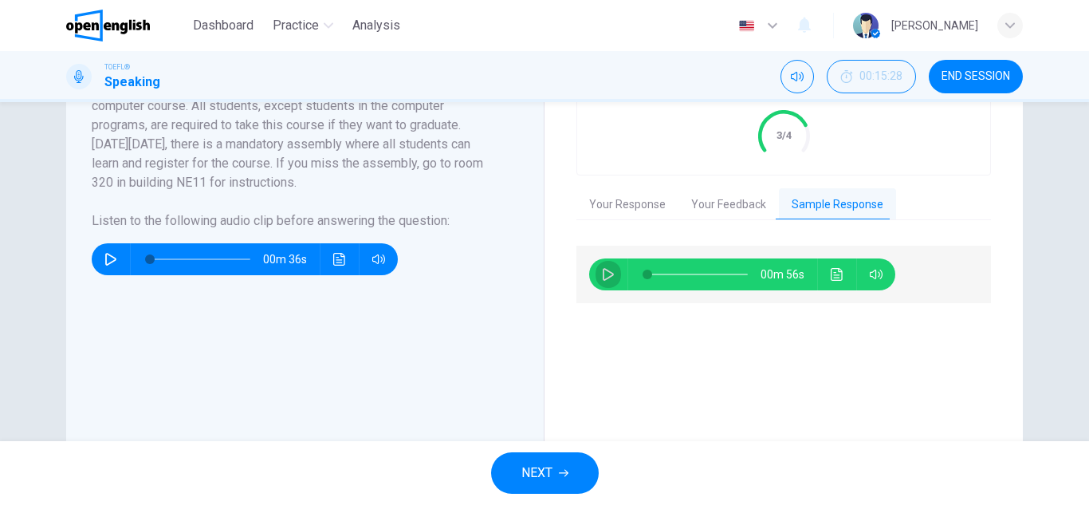
click at [604, 269] on icon "button" at bounding box center [608, 274] width 13 height 13
click at [722, 214] on button "Your Feedback" at bounding box center [729, 204] width 100 height 33
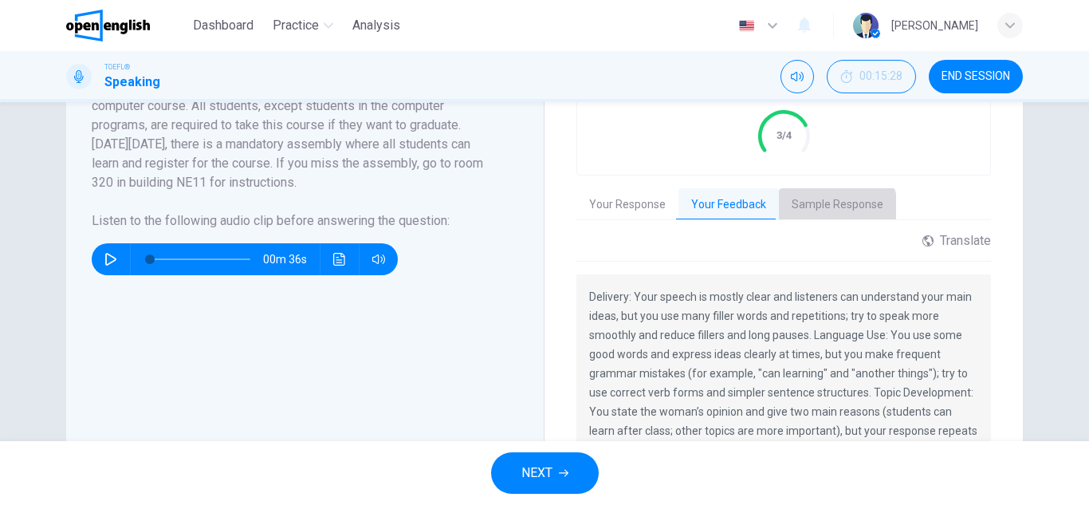
click at [805, 217] on button "Sample Response" at bounding box center [837, 204] width 117 height 33
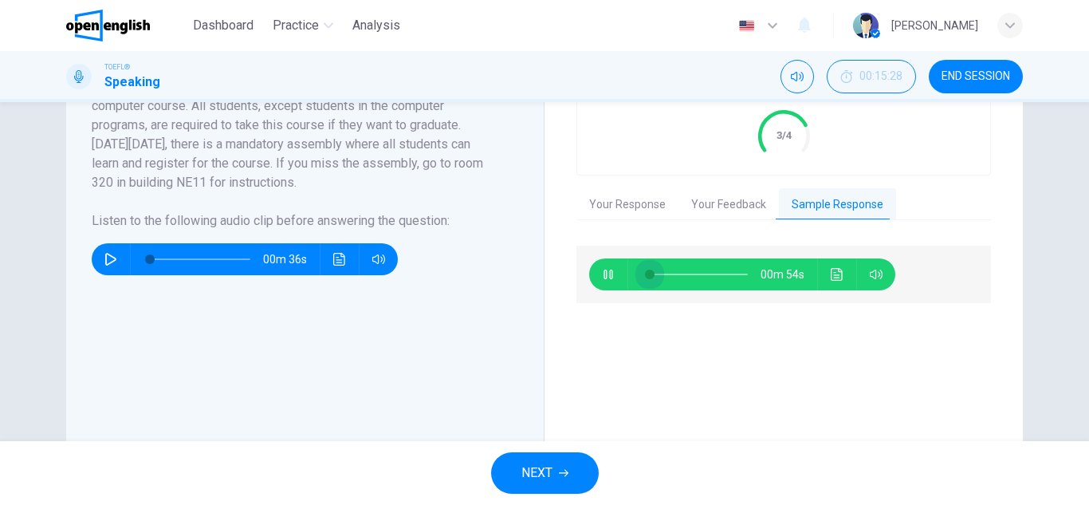
click at [646, 273] on span at bounding box center [650, 275] width 10 height 10
click at [604, 271] on icon "button" at bounding box center [608, 274] width 13 height 13
click at [602, 274] on icon "button" at bounding box center [608, 274] width 13 height 13
type input "*"
click at [570, 460] on button "NEXT" at bounding box center [545, 472] width 108 height 41
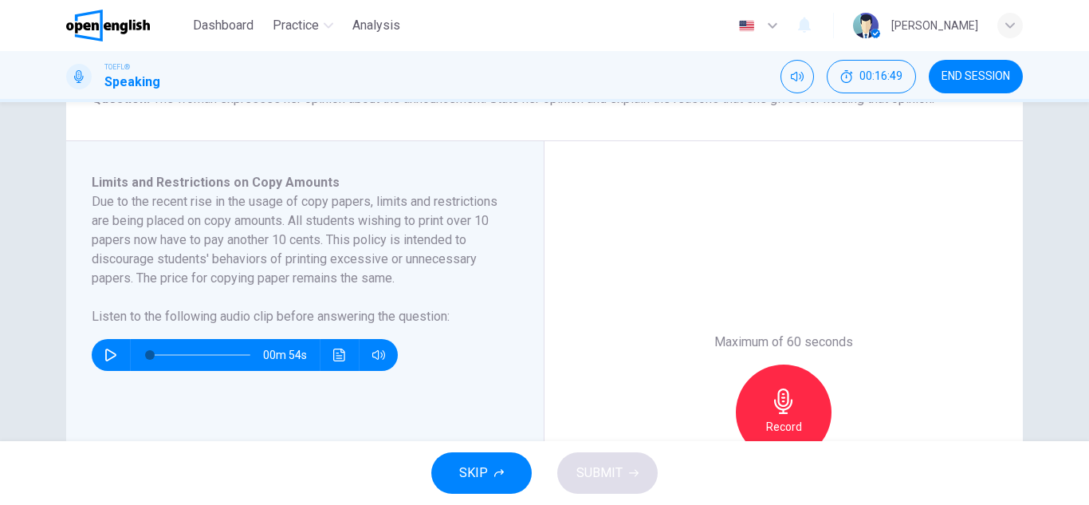
scroll to position [255, 0]
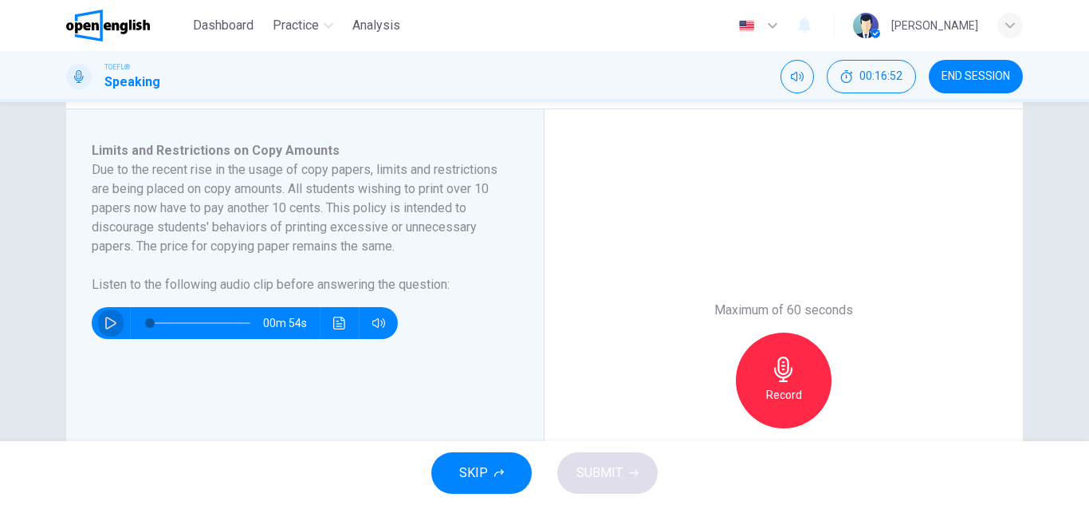
click at [104, 322] on icon "button" at bounding box center [110, 323] width 13 height 13
click at [106, 321] on icon "button" at bounding box center [110, 323] width 13 height 13
type input "*"
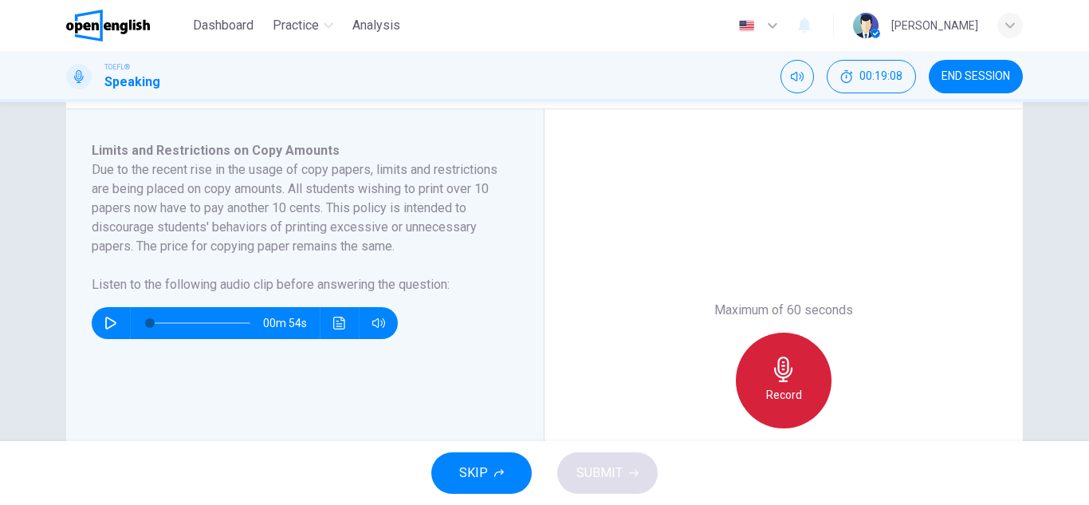
click at [787, 374] on icon "button" at bounding box center [783, 369] width 18 height 26
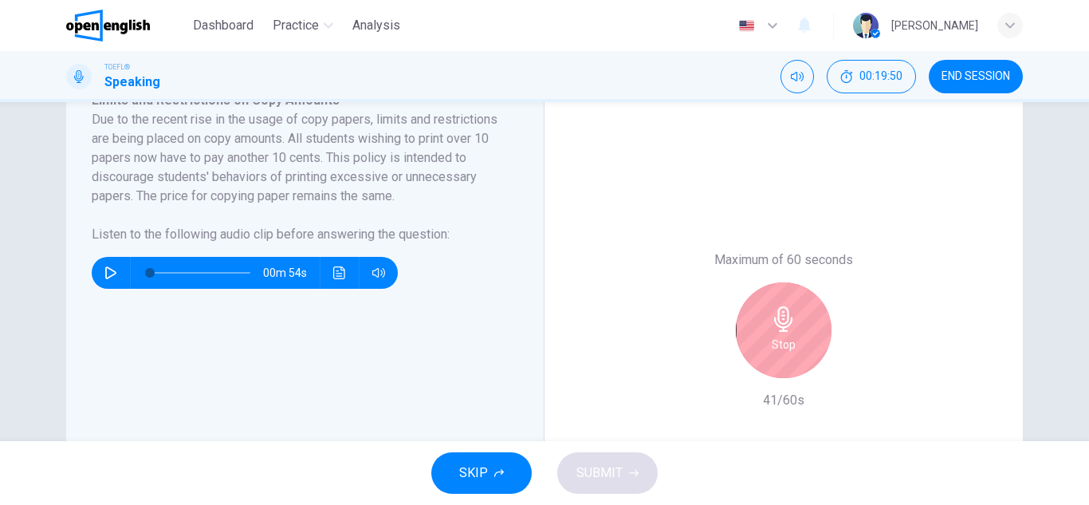
scroll to position [319, 0]
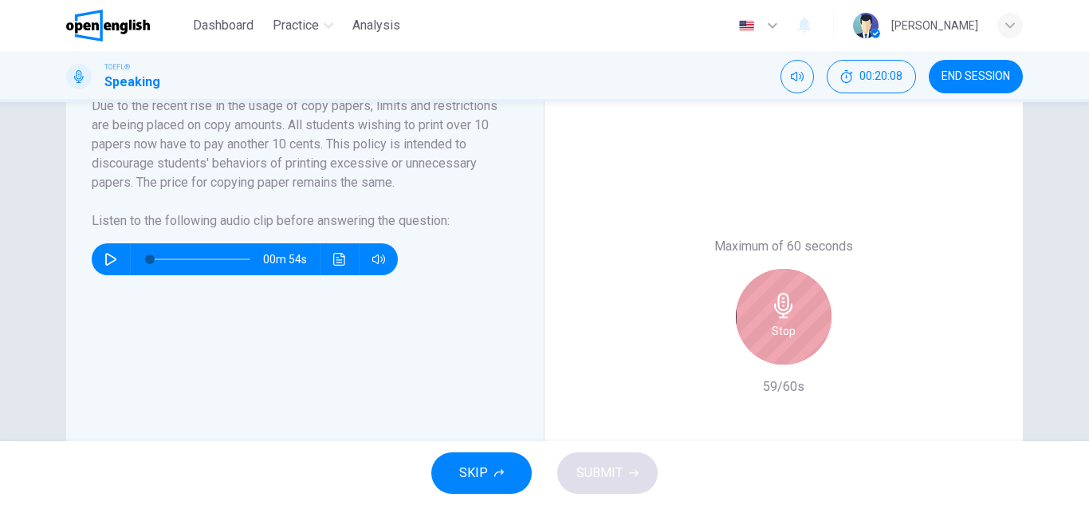
click at [789, 334] on h6 "Stop" at bounding box center [784, 330] width 24 height 19
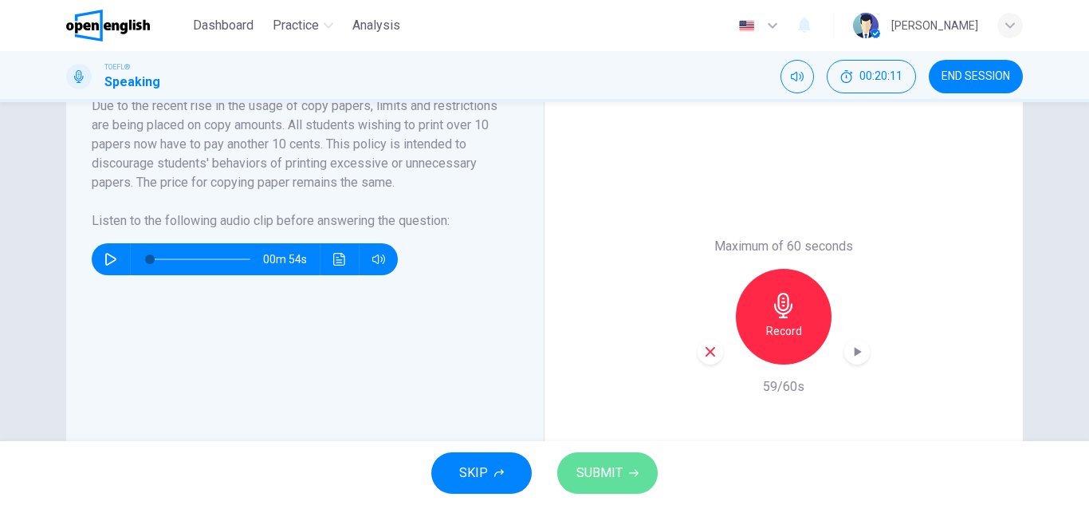
click at [604, 474] on span "SUBMIT" at bounding box center [600, 473] width 46 height 22
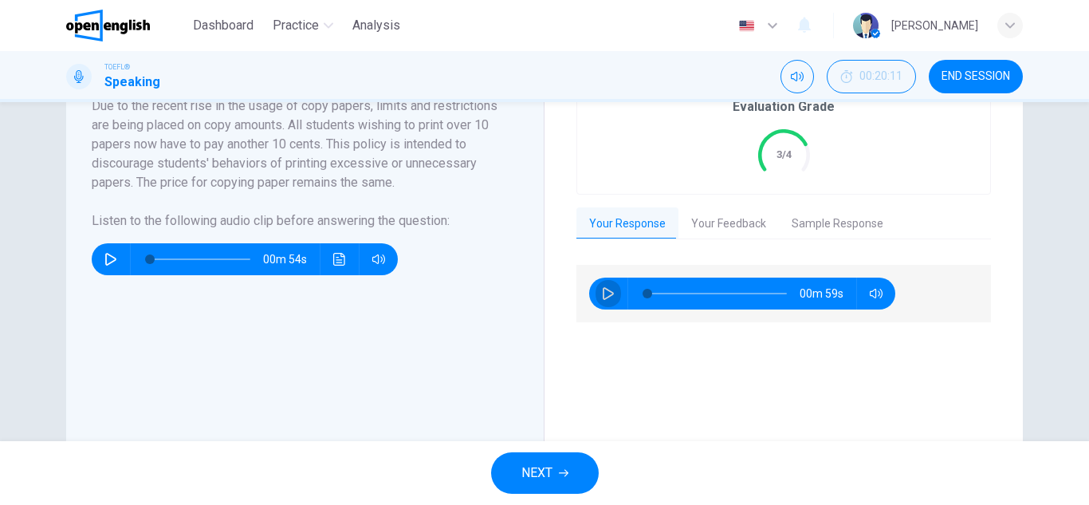
click at [606, 290] on icon "button" at bounding box center [608, 293] width 11 height 13
type input "**"
click at [732, 230] on button "Your Feedback" at bounding box center [729, 223] width 100 height 33
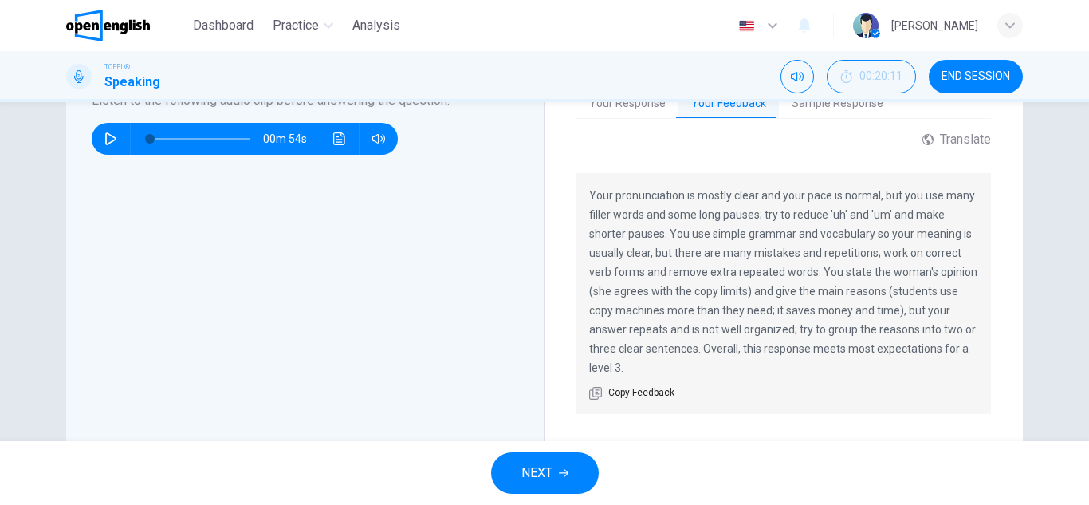
scroll to position [447, 0]
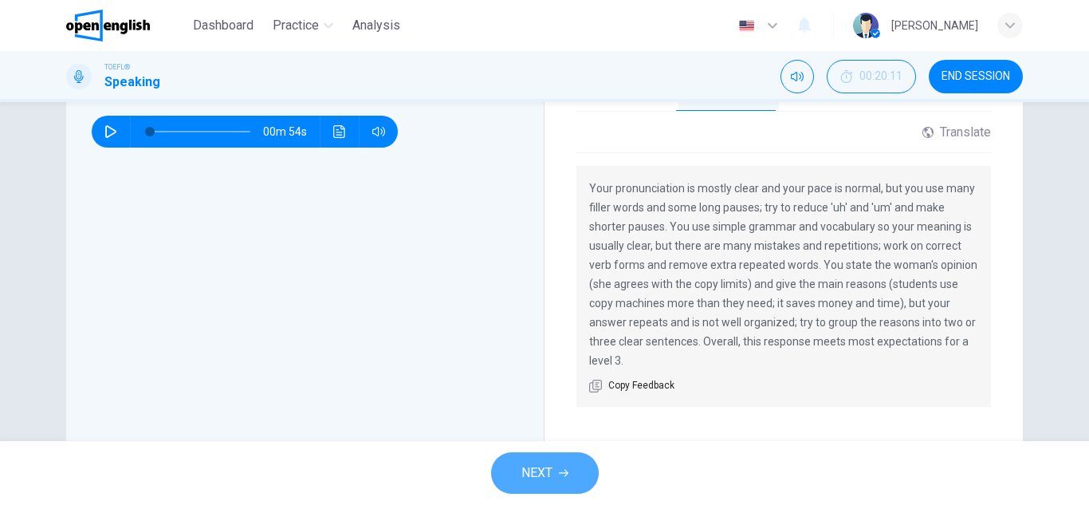
click at [556, 477] on button "NEXT" at bounding box center [545, 472] width 108 height 41
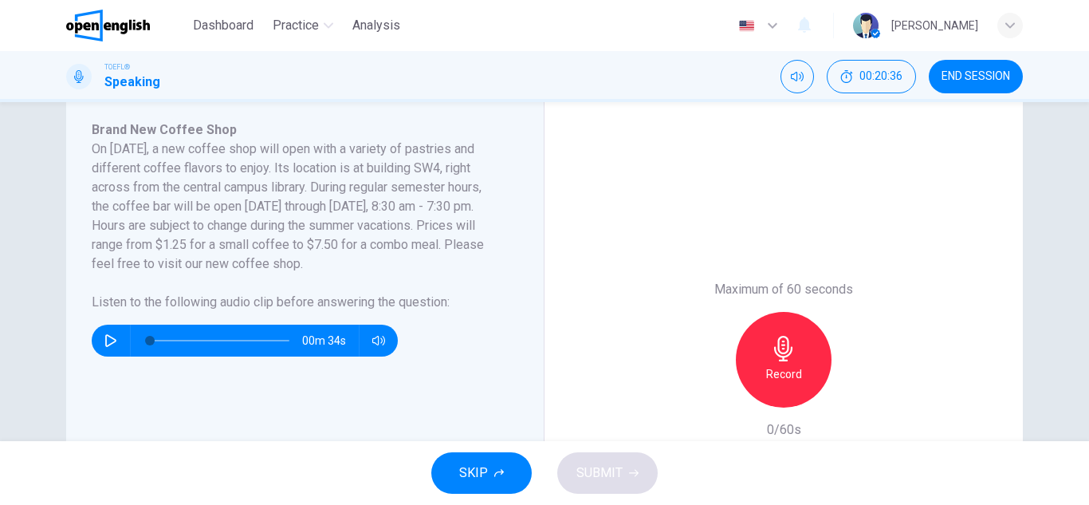
scroll to position [287, 0]
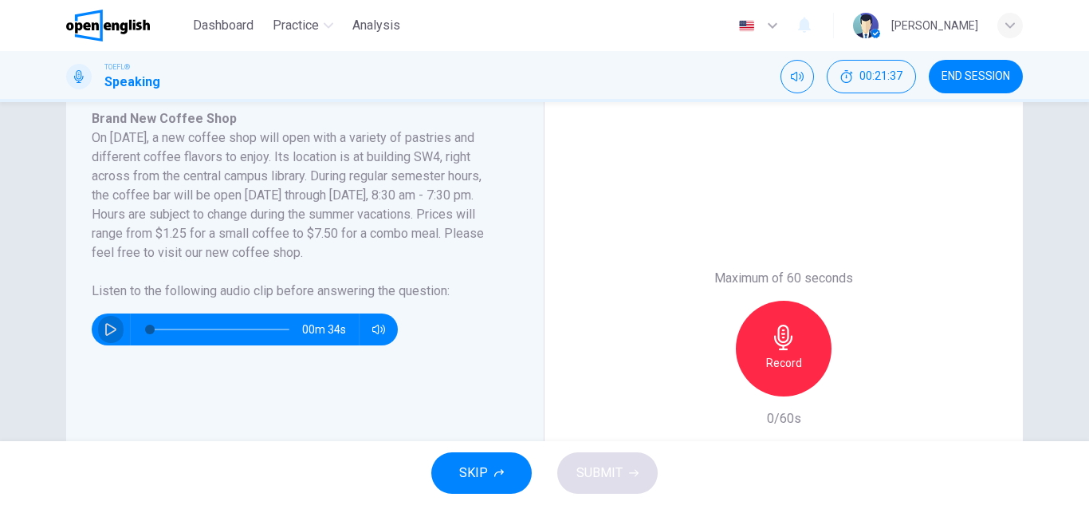
click at [106, 328] on icon "button" at bounding box center [110, 329] width 13 height 13
click at [104, 328] on icon "button" at bounding box center [110, 329] width 13 height 13
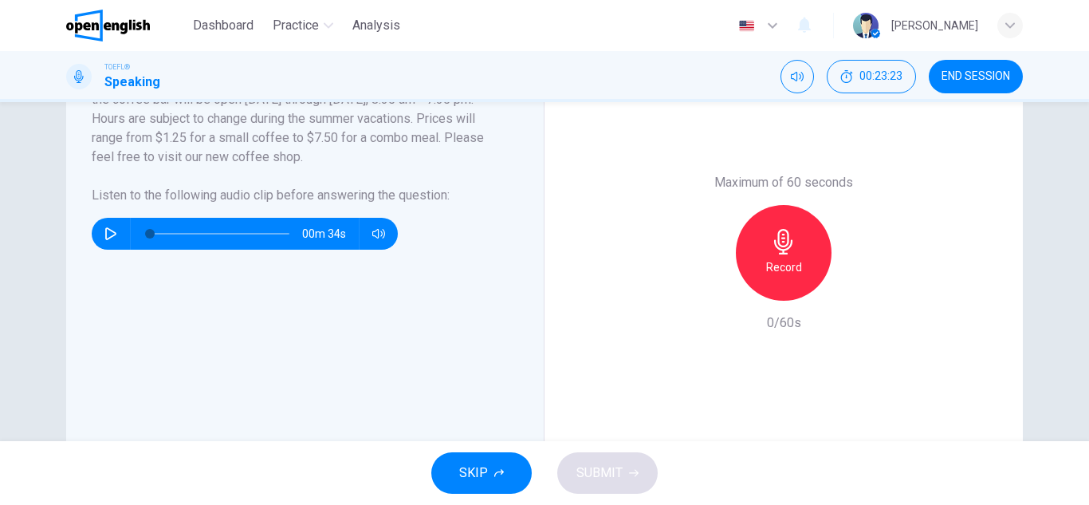
scroll to position [415, 0]
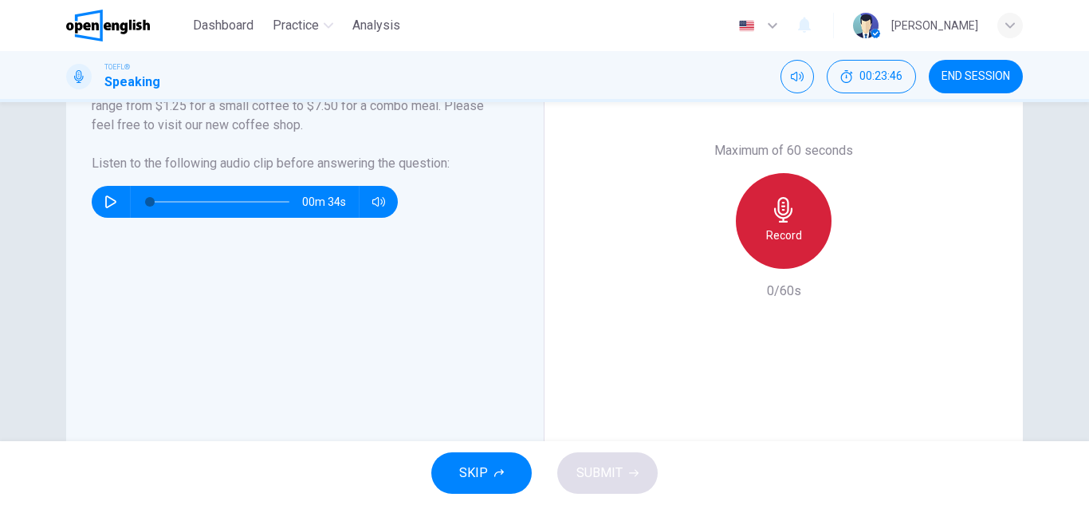
click at [775, 245] on div "Record" at bounding box center [784, 221] width 96 height 96
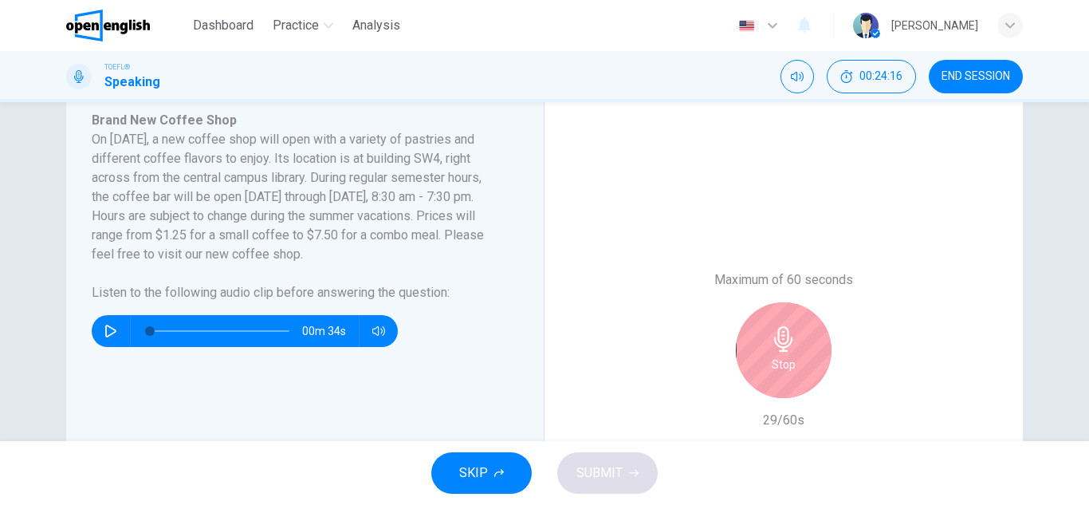
scroll to position [288, 0]
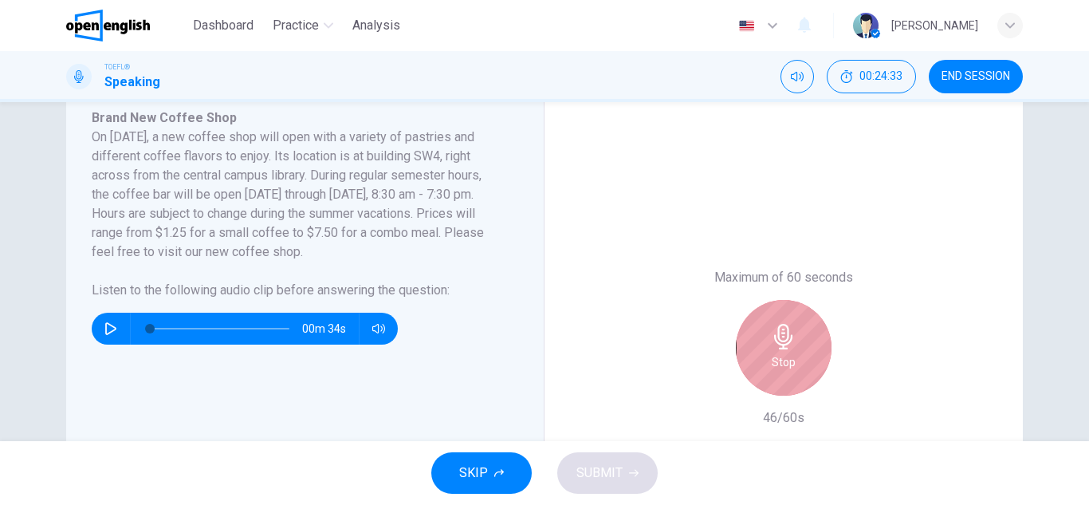
click at [788, 372] on div "Stop" at bounding box center [784, 348] width 96 height 96
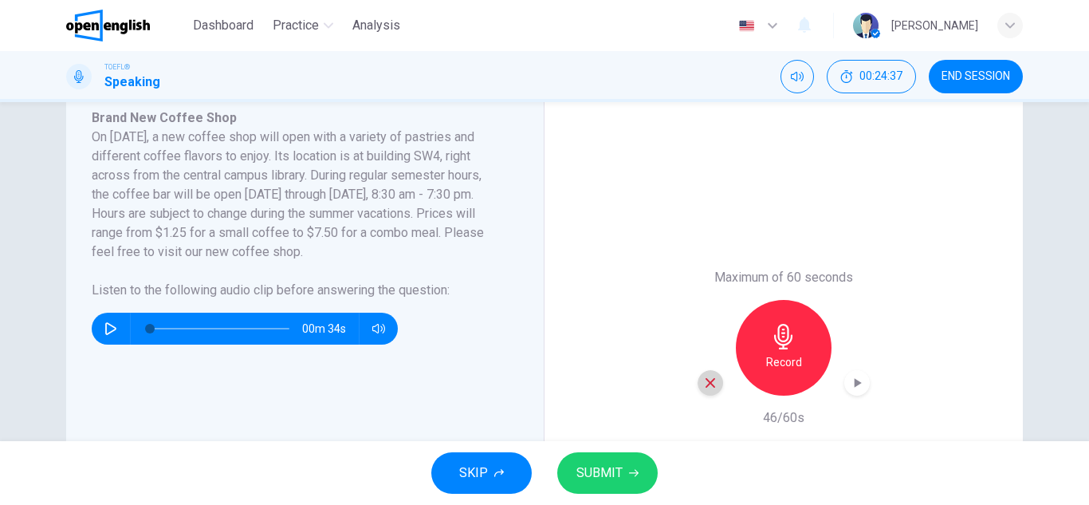
click at [706, 381] on icon "button" at bounding box center [710, 383] width 14 height 14
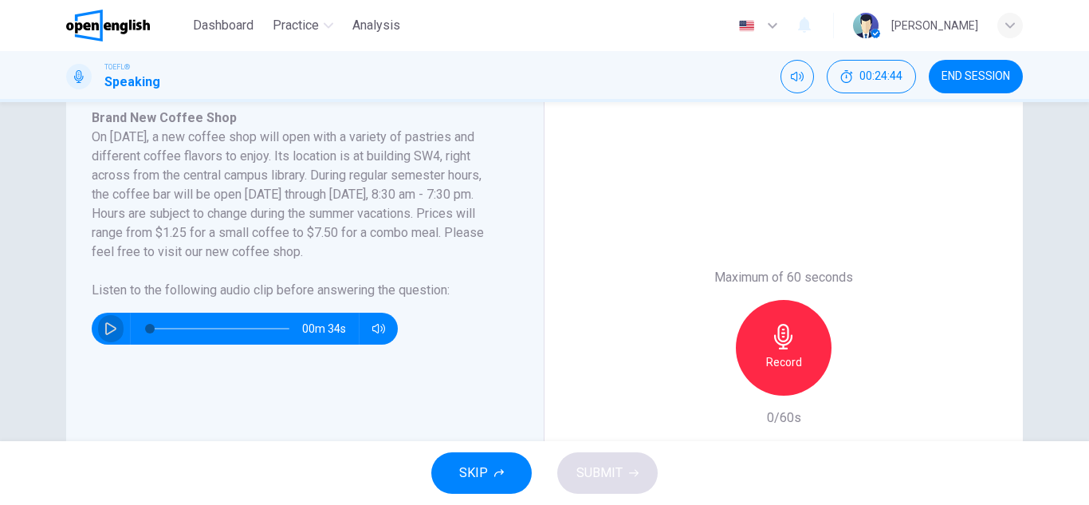
click at [104, 331] on icon "button" at bounding box center [110, 328] width 13 height 13
type input "*"
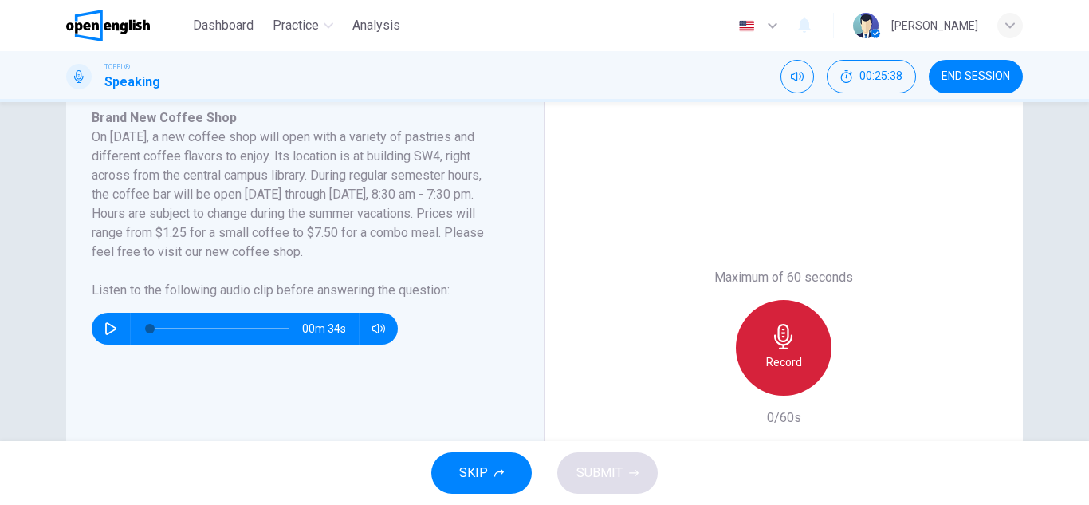
click at [767, 363] on h6 "Record" at bounding box center [784, 361] width 36 height 19
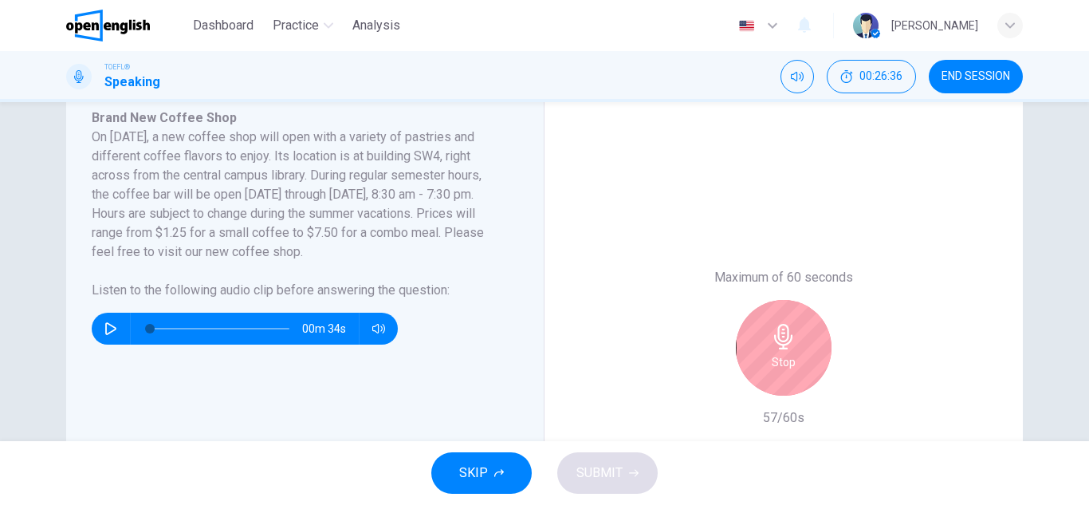
click at [767, 363] on div "Stop" at bounding box center [784, 348] width 96 height 96
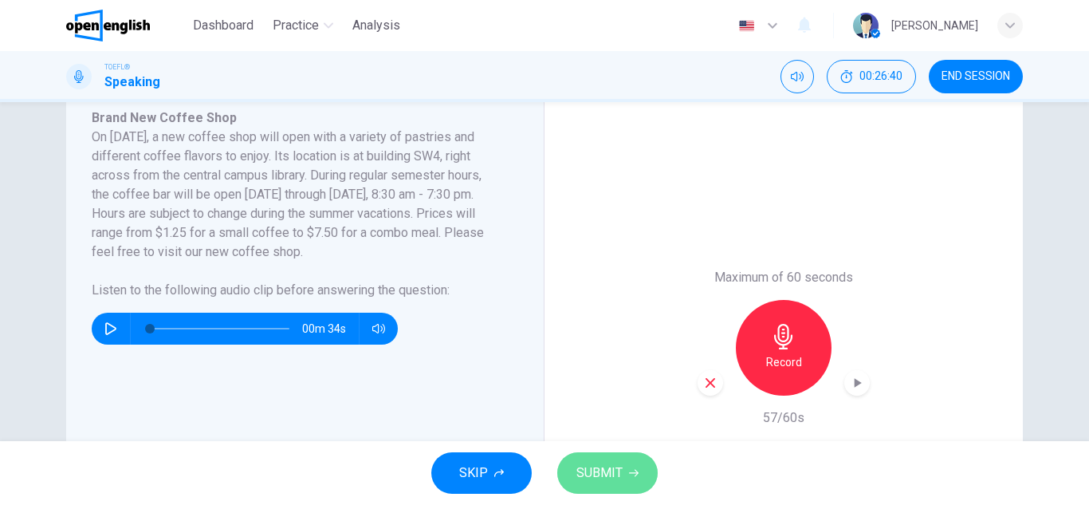
click at [620, 471] on span "SUBMIT" at bounding box center [600, 473] width 46 height 22
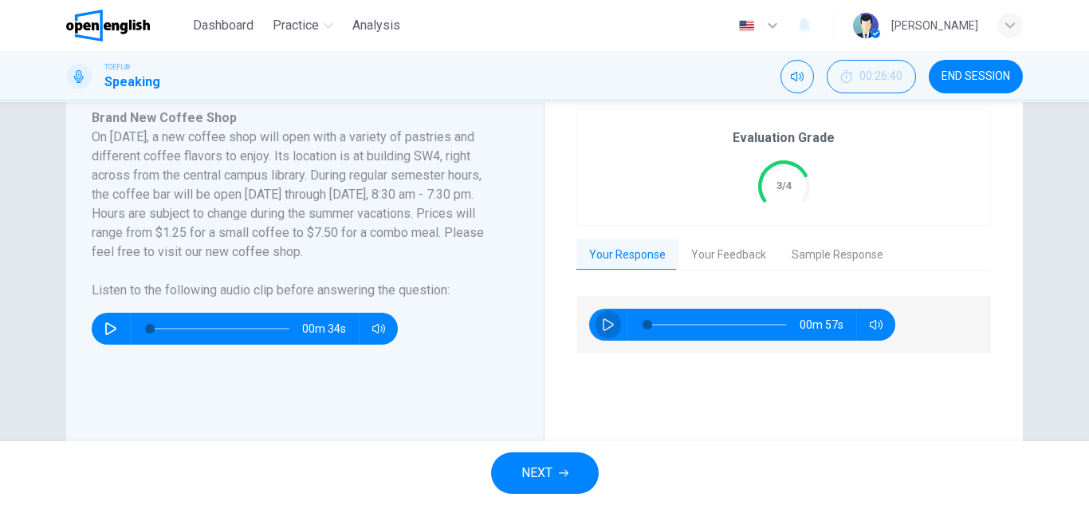
click at [604, 321] on icon "button" at bounding box center [608, 324] width 11 height 13
type input "*"
click at [716, 258] on button "Your Feedback" at bounding box center [729, 254] width 100 height 33
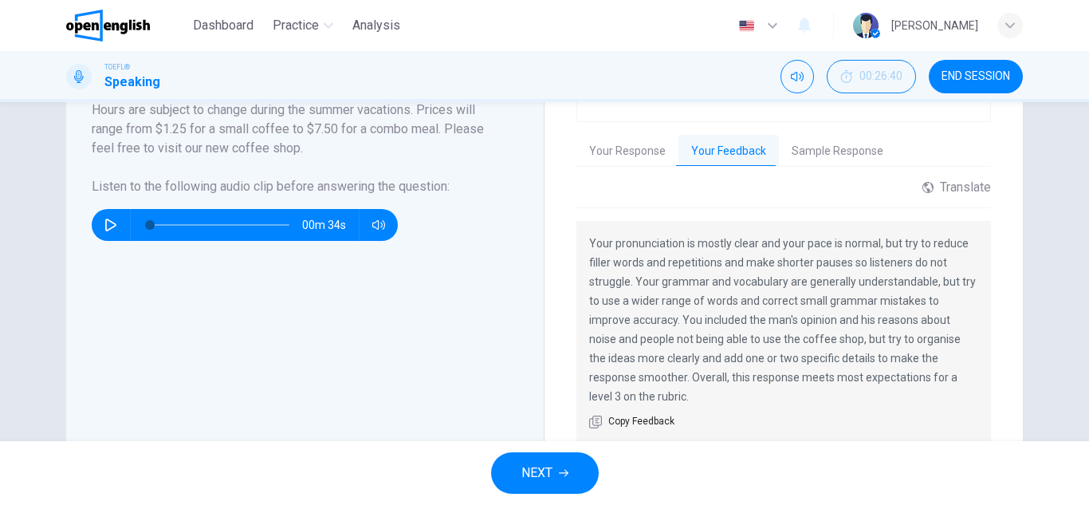
scroll to position [396, 0]
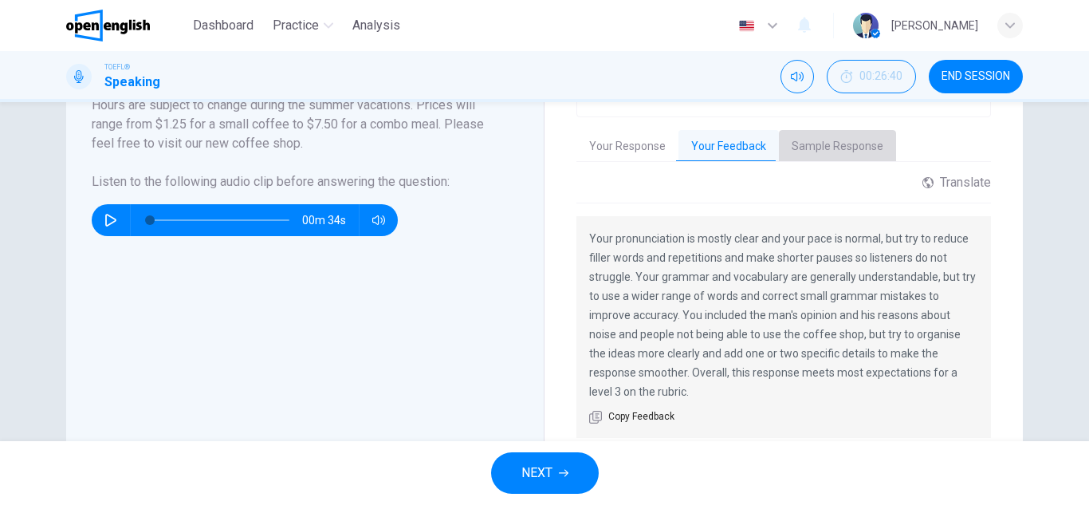
click at [839, 144] on button "Sample Response" at bounding box center [837, 146] width 117 height 33
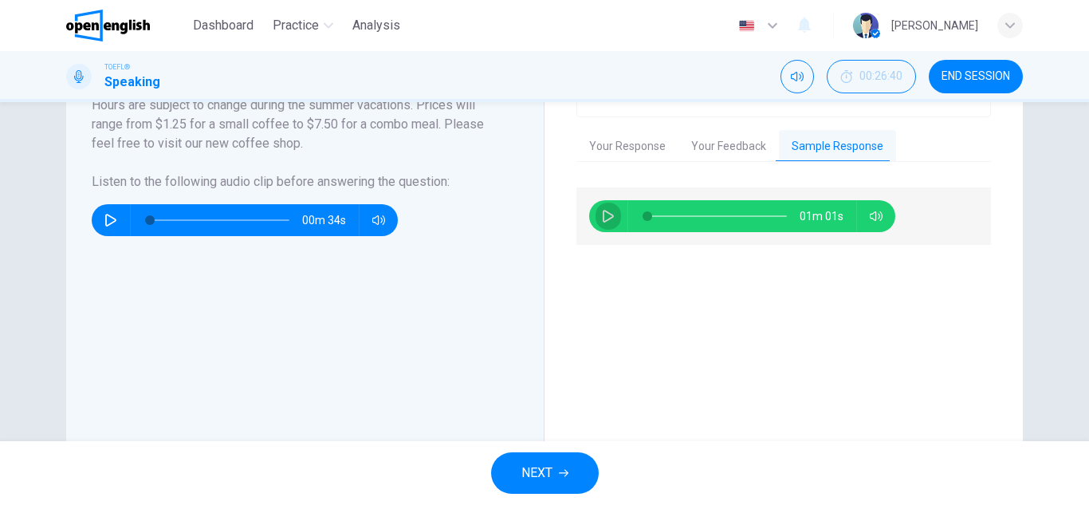
click at [603, 219] on icon "button" at bounding box center [608, 216] width 13 height 13
type input "*"
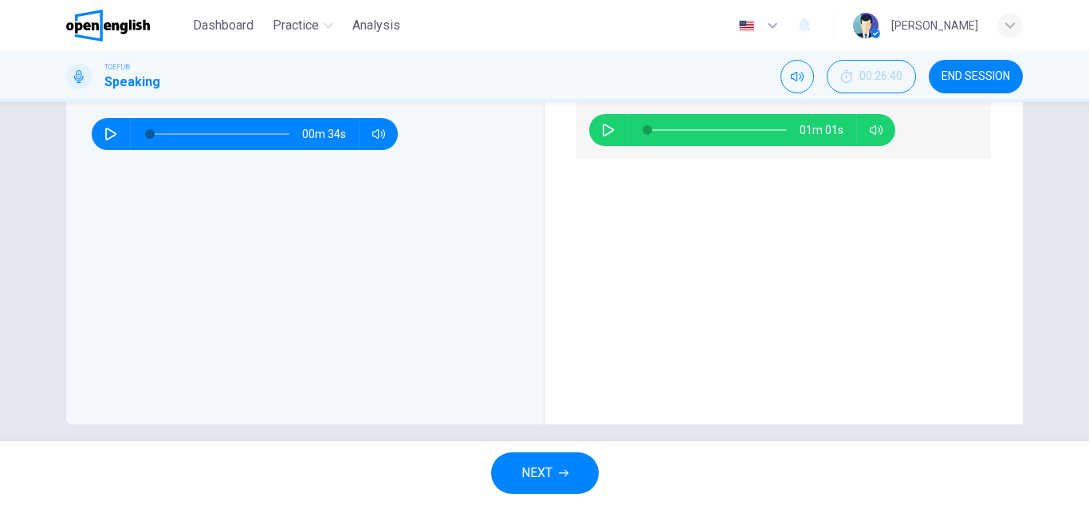
scroll to position [492, 0]
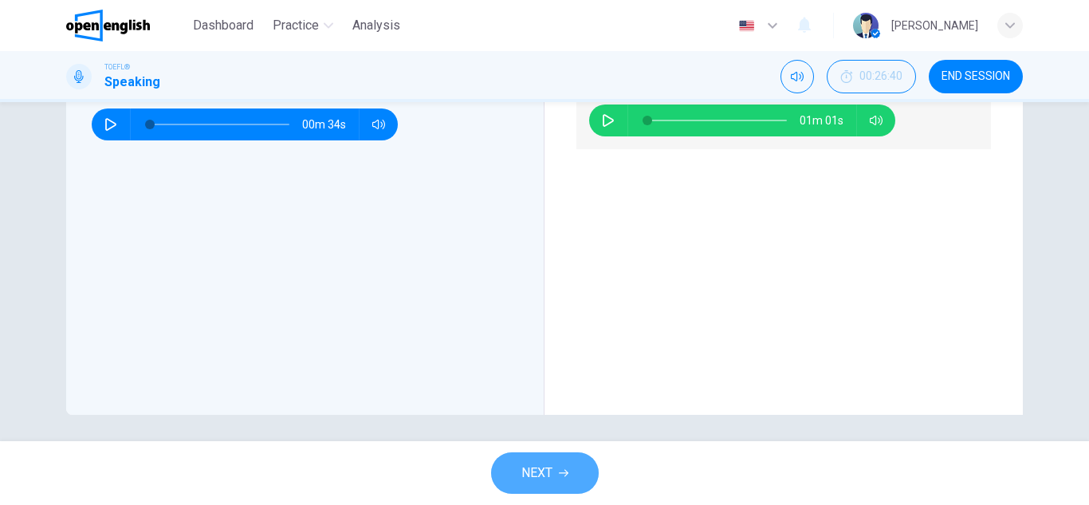
click at [560, 473] on icon "button" at bounding box center [564, 473] width 10 height 7
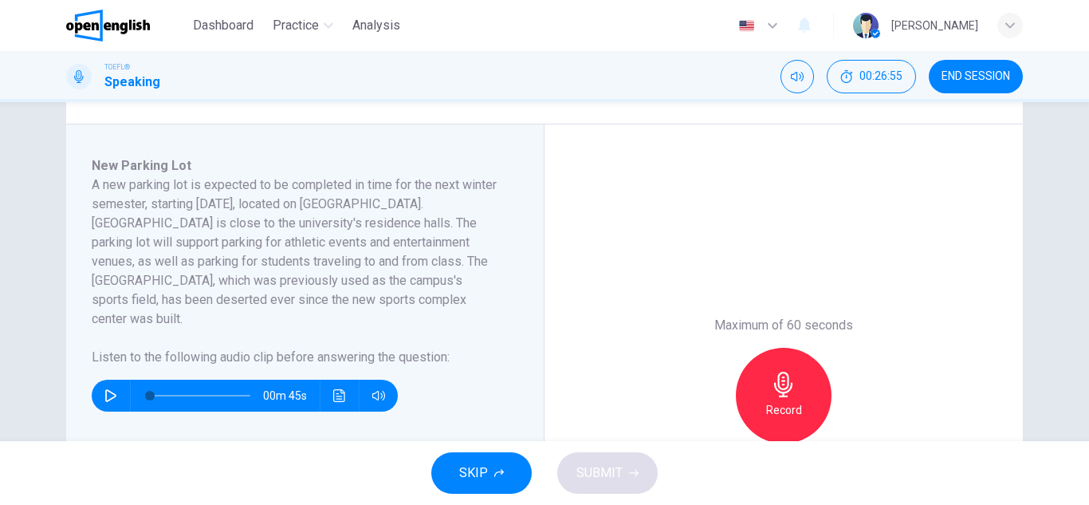
scroll to position [255, 0]
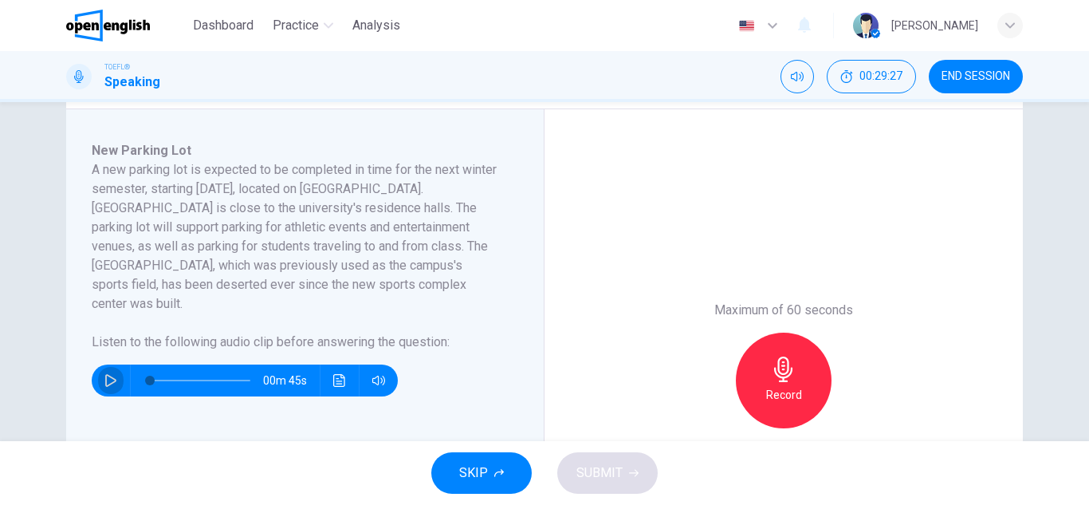
click at [106, 374] on icon "button" at bounding box center [110, 380] width 11 height 13
click at [108, 374] on icon "button" at bounding box center [110, 380] width 13 height 13
type input "*"
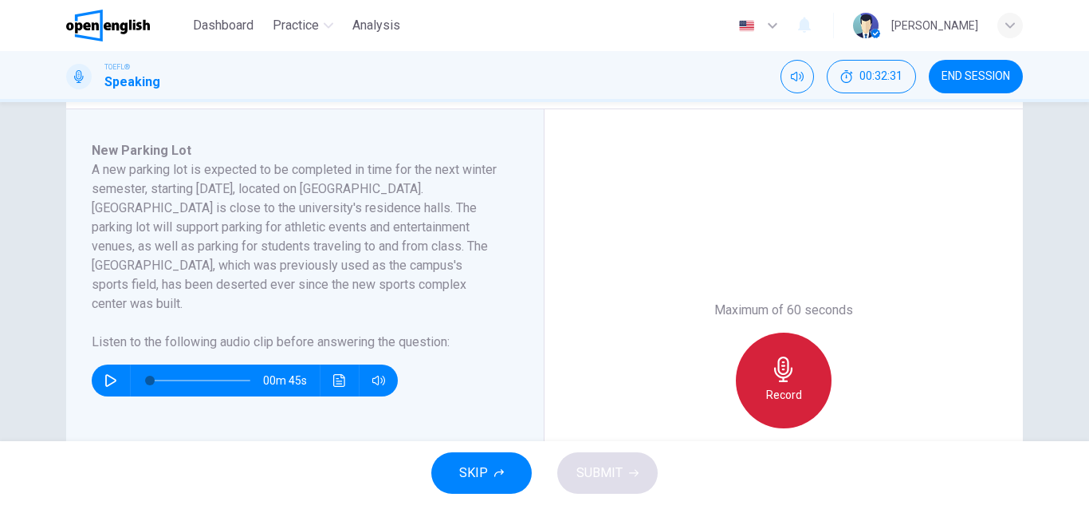
click at [787, 372] on icon "button" at bounding box center [783, 369] width 18 height 26
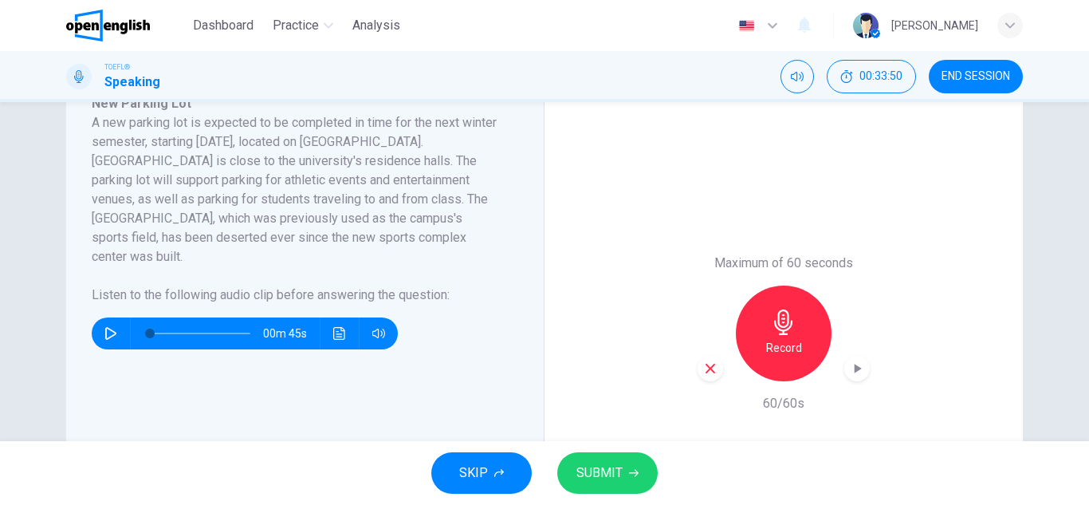
scroll to position [287, 0]
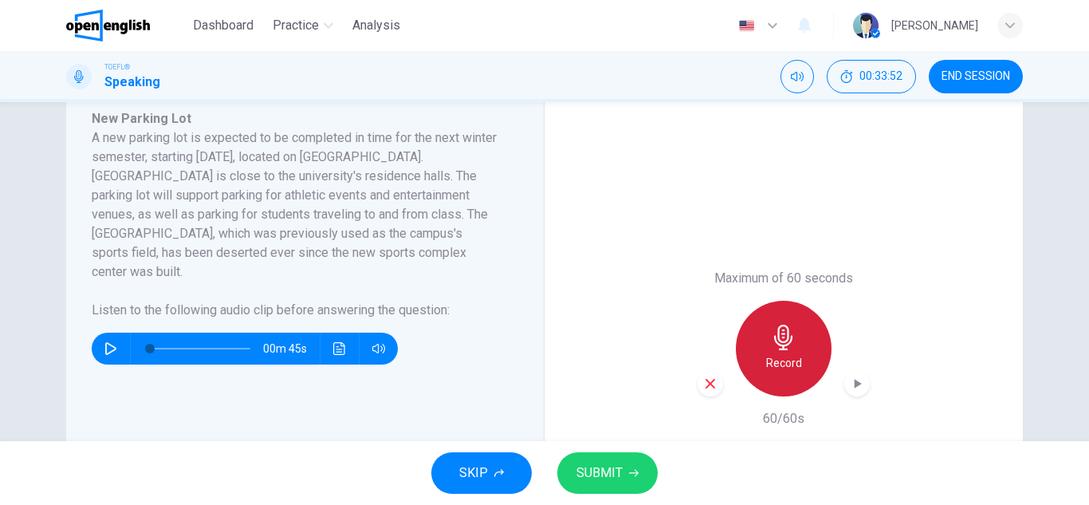
click at [795, 351] on div "Record" at bounding box center [784, 349] width 96 height 96
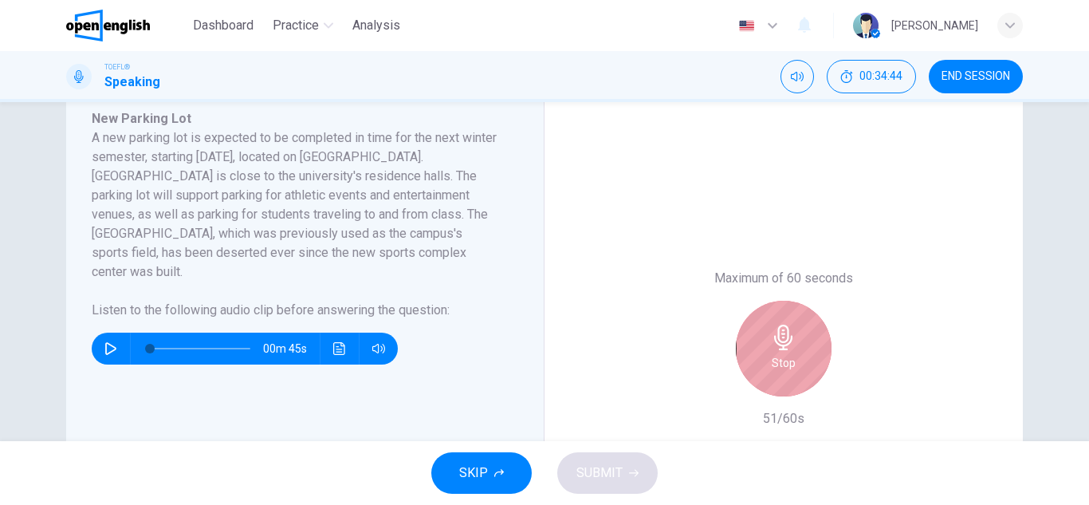
click at [795, 351] on div "Stop" at bounding box center [784, 349] width 96 height 96
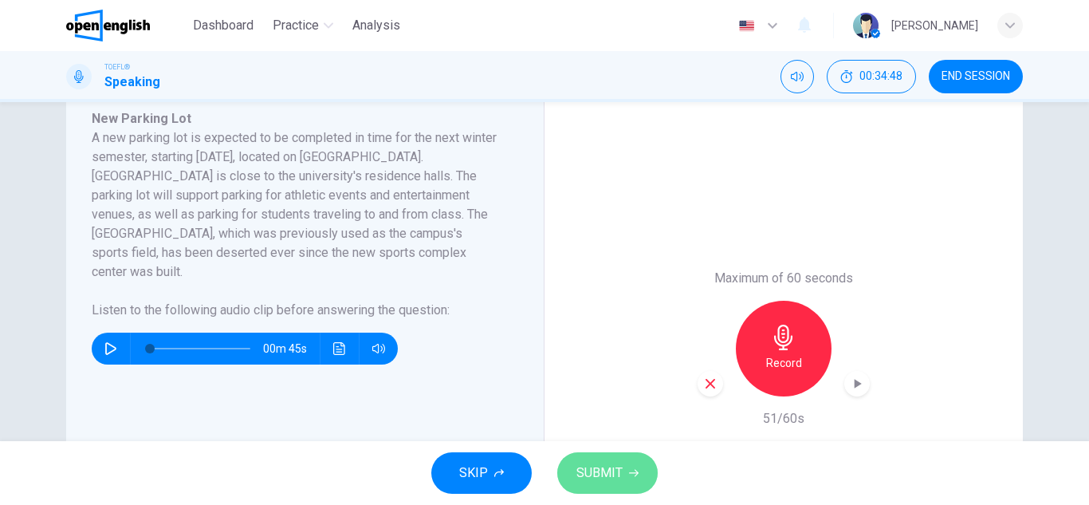
click at [606, 478] on span "SUBMIT" at bounding box center [600, 473] width 46 height 22
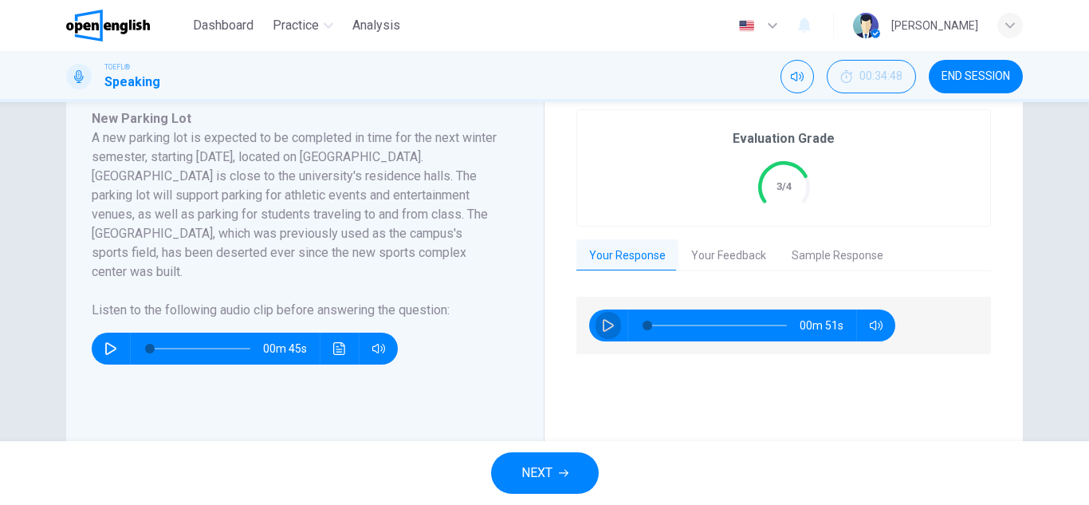
click at [602, 329] on icon "button" at bounding box center [608, 325] width 13 height 13
type input "**"
click at [695, 258] on button "Your Feedback" at bounding box center [729, 255] width 100 height 33
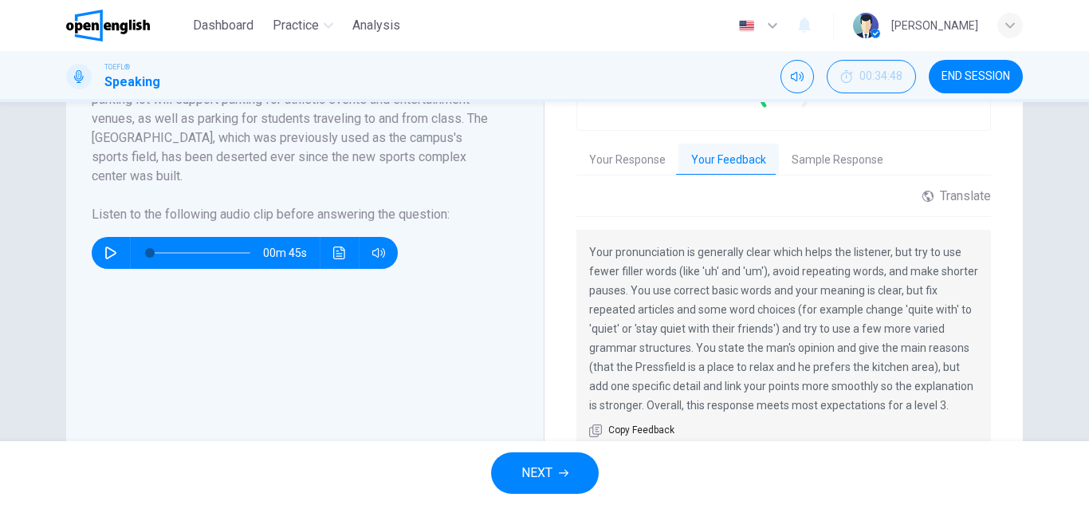
scroll to position [415, 0]
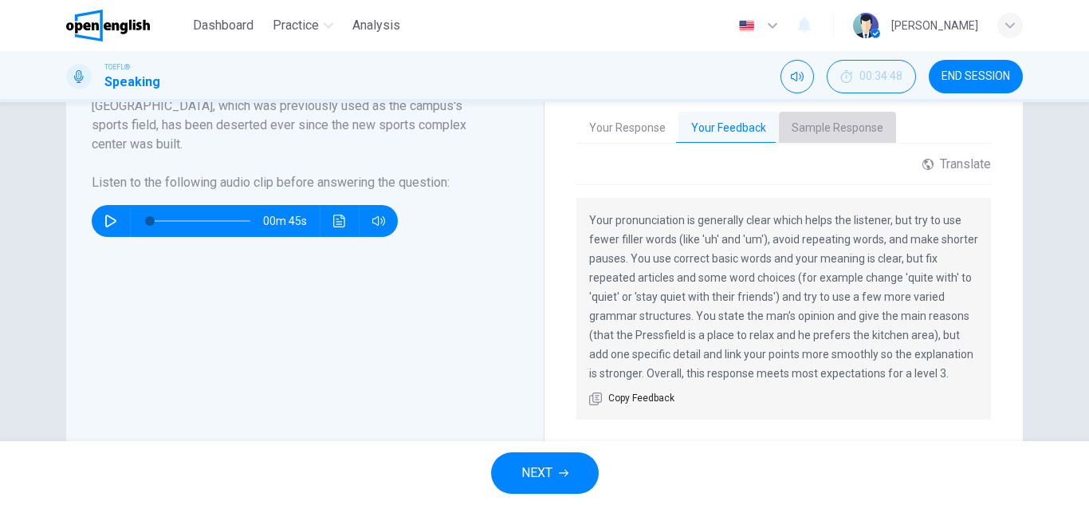
click at [834, 128] on button "Sample Response" at bounding box center [837, 128] width 117 height 33
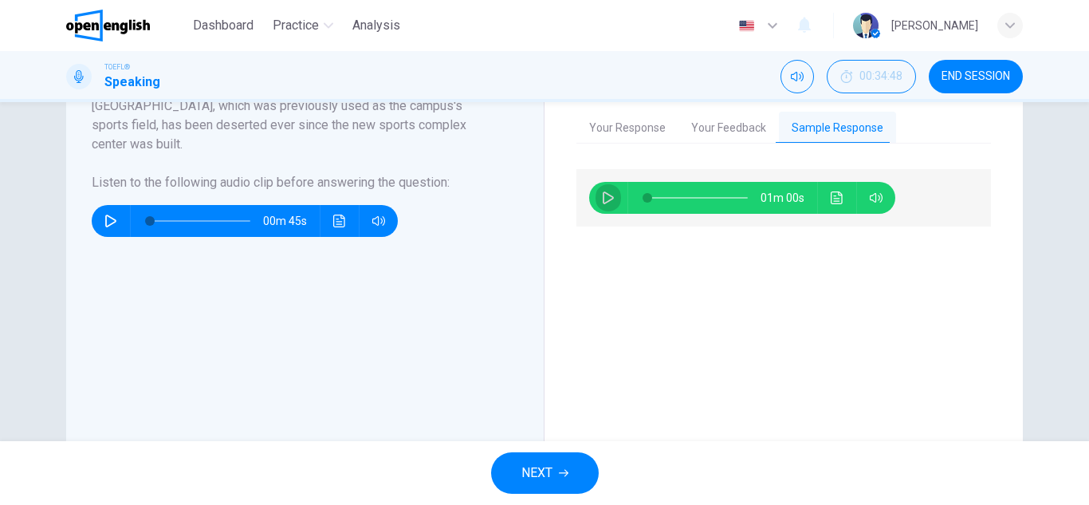
click at [604, 195] on icon "button" at bounding box center [608, 197] width 11 height 13
type input "*"
click at [559, 478] on button "NEXT" at bounding box center [545, 472] width 108 height 41
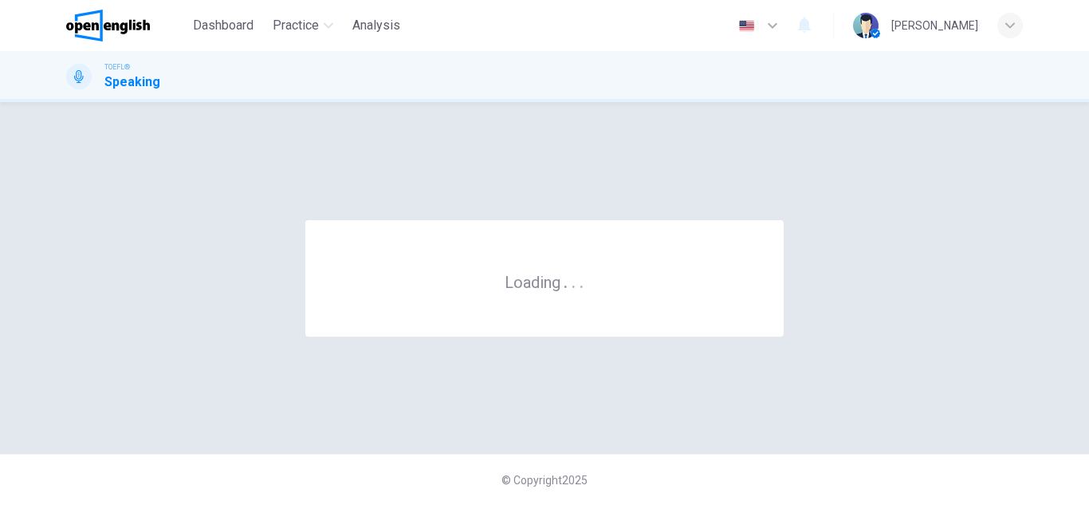
scroll to position [0, 0]
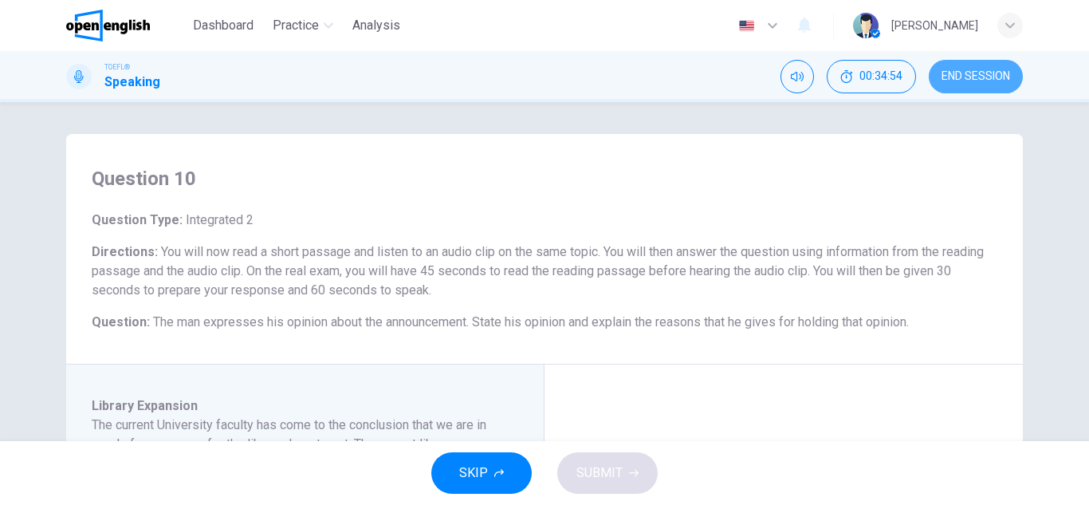
click at [983, 81] on span "END SESSION" at bounding box center [976, 76] width 69 height 13
